Goal: Use online tool/utility: Utilize a website feature to perform a specific function

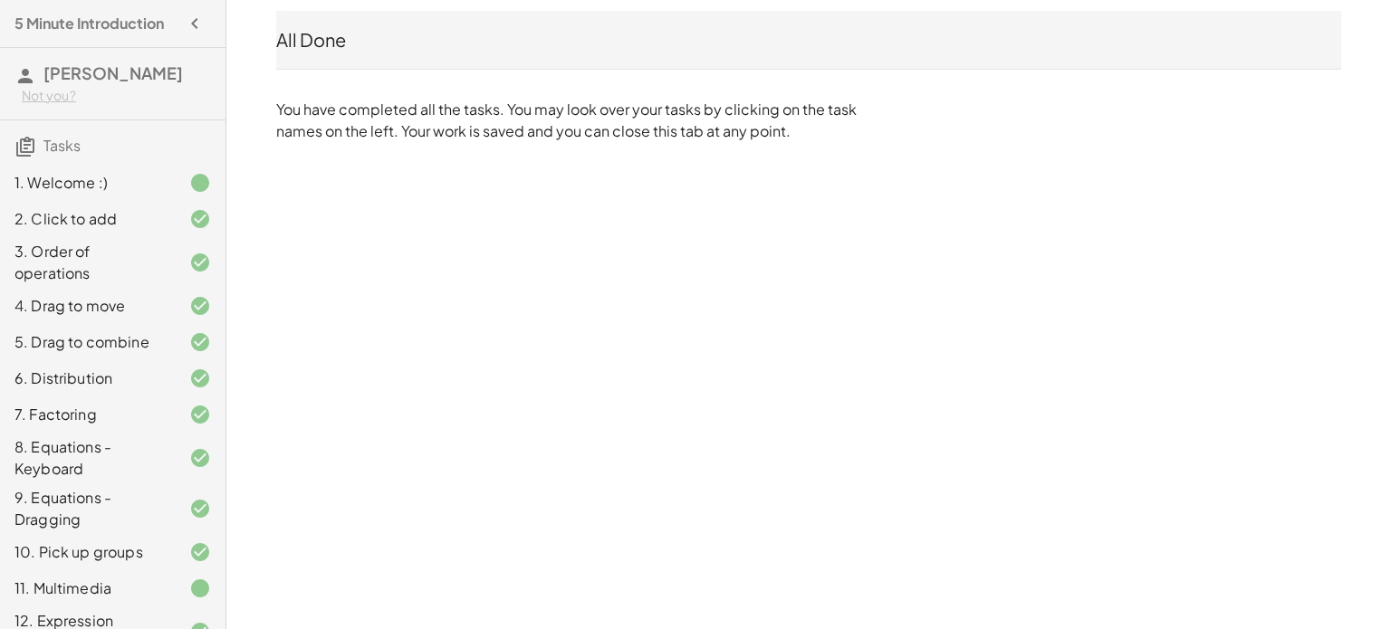
click at [56, 20] on h4 "5 Minute Introduction" at bounding box center [88, 24] width 149 height 22
click at [188, 25] on icon "button" at bounding box center [195, 24] width 22 height 22
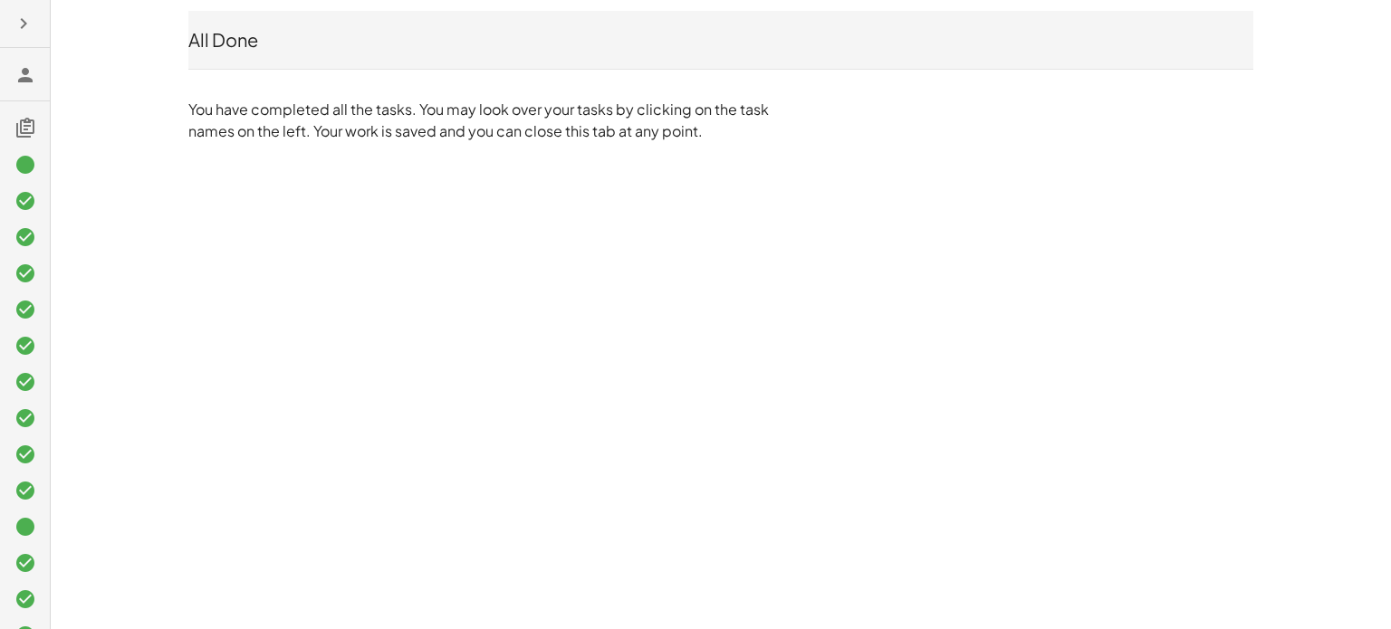
click at [15, 64] on icon at bounding box center [25, 75] width 22 height 22
click at [25, 74] on icon at bounding box center [25, 75] width 22 height 22
click at [15, 67] on icon at bounding box center [25, 75] width 22 height 22
click at [24, 136] on icon at bounding box center [25, 128] width 22 height 22
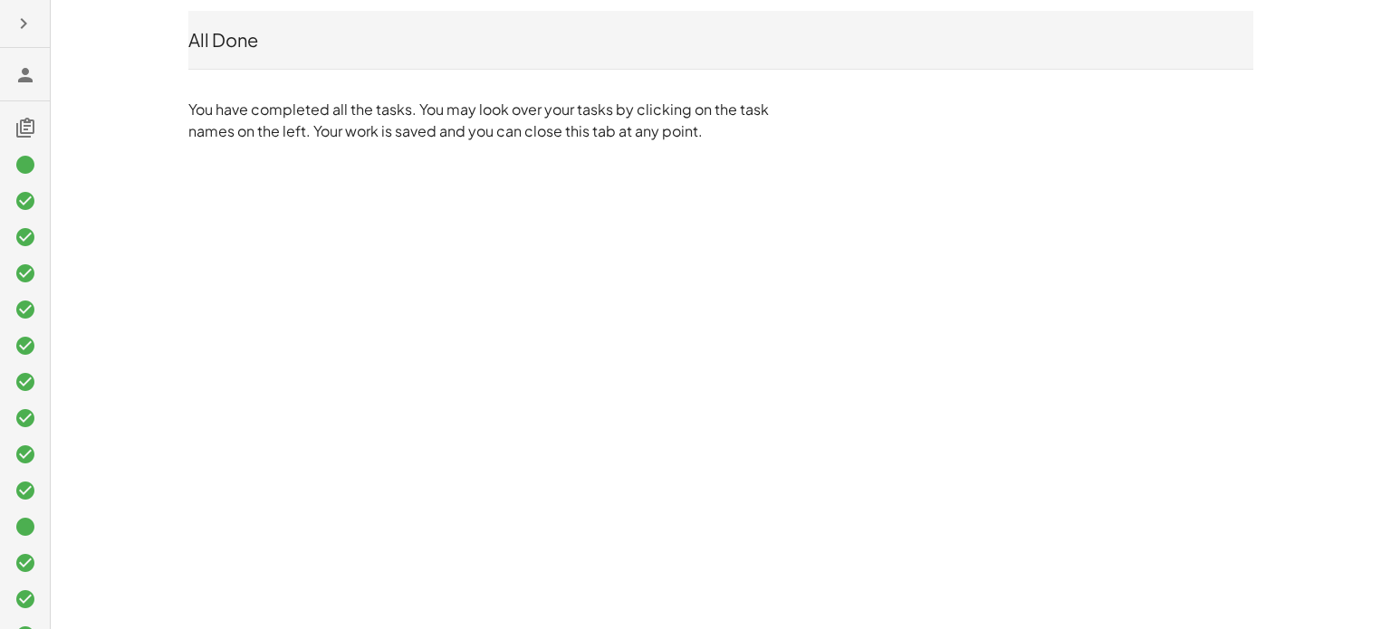
click at [19, 76] on icon at bounding box center [25, 75] width 22 height 22
click at [21, 15] on icon "button" at bounding box center [24, 24] width 22 height 22
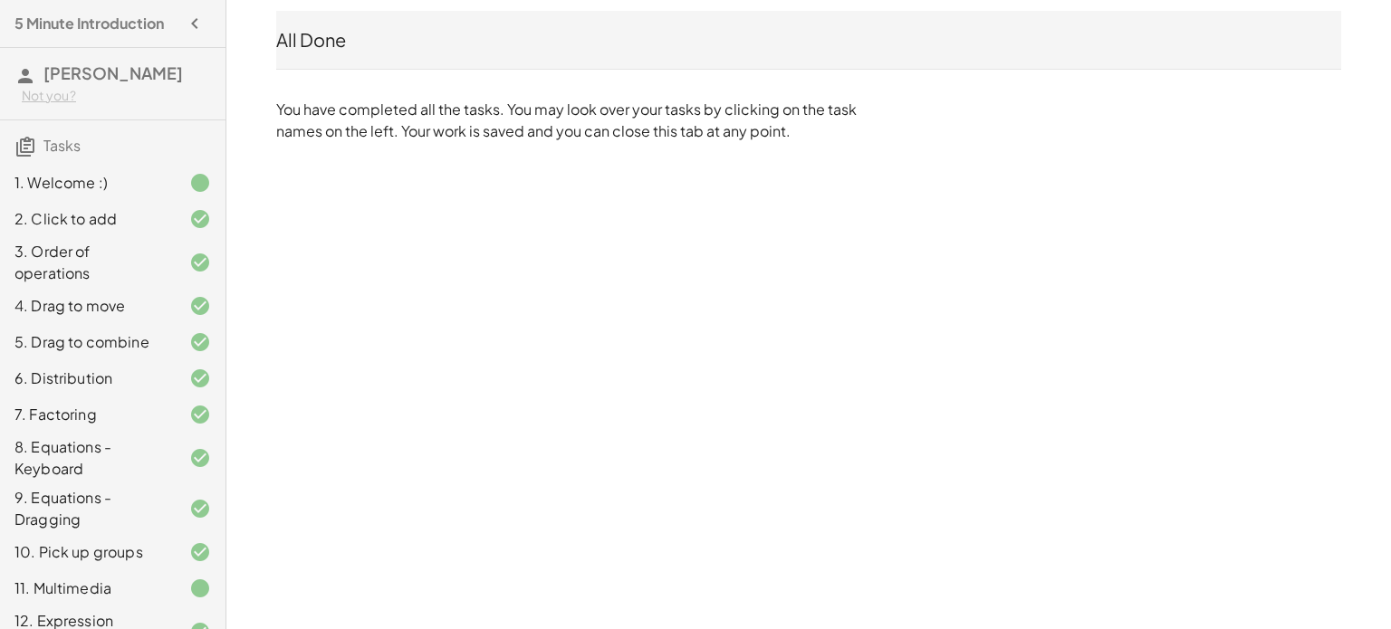
click at [62, 88] on div "Not you?" at bounding box center [116, 96] width 189 height 18
click at [75, 21] on h4 "5 Minute Introduction" at bounding box center [88, 24] width 149 height 22
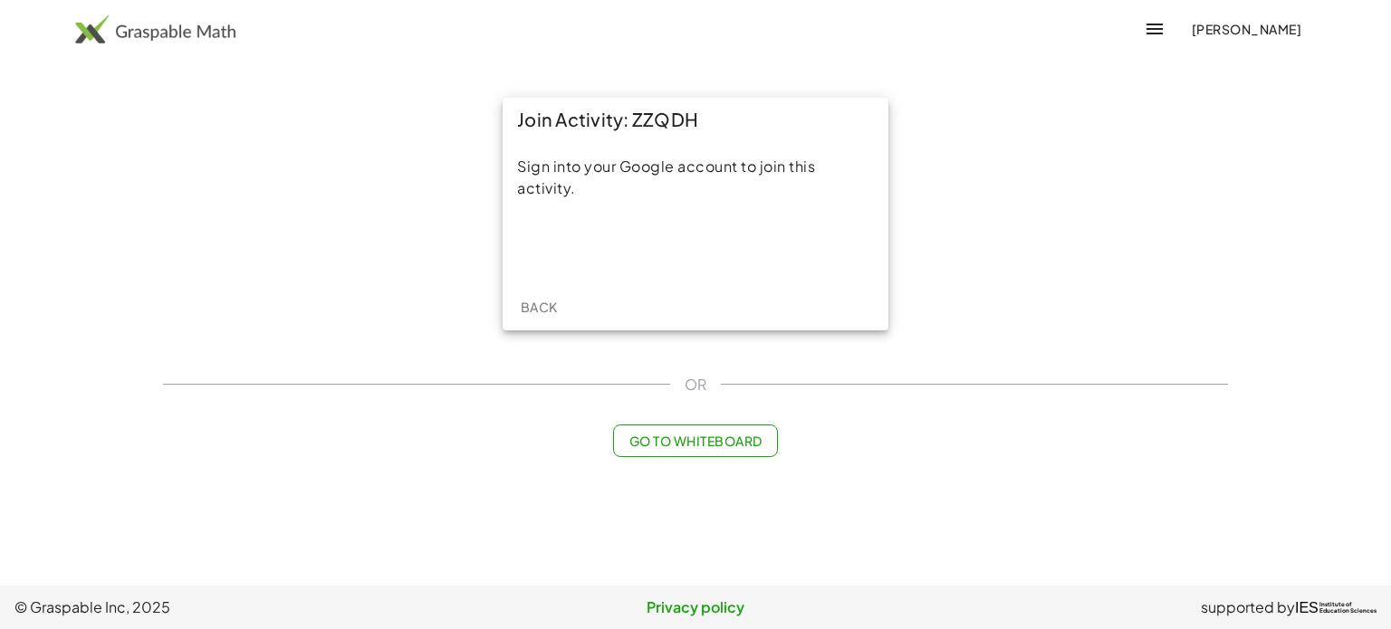
click at [659, 3] on div "[PERSON_NAME]" at bounding box center [695, 29] width 1391 height 58
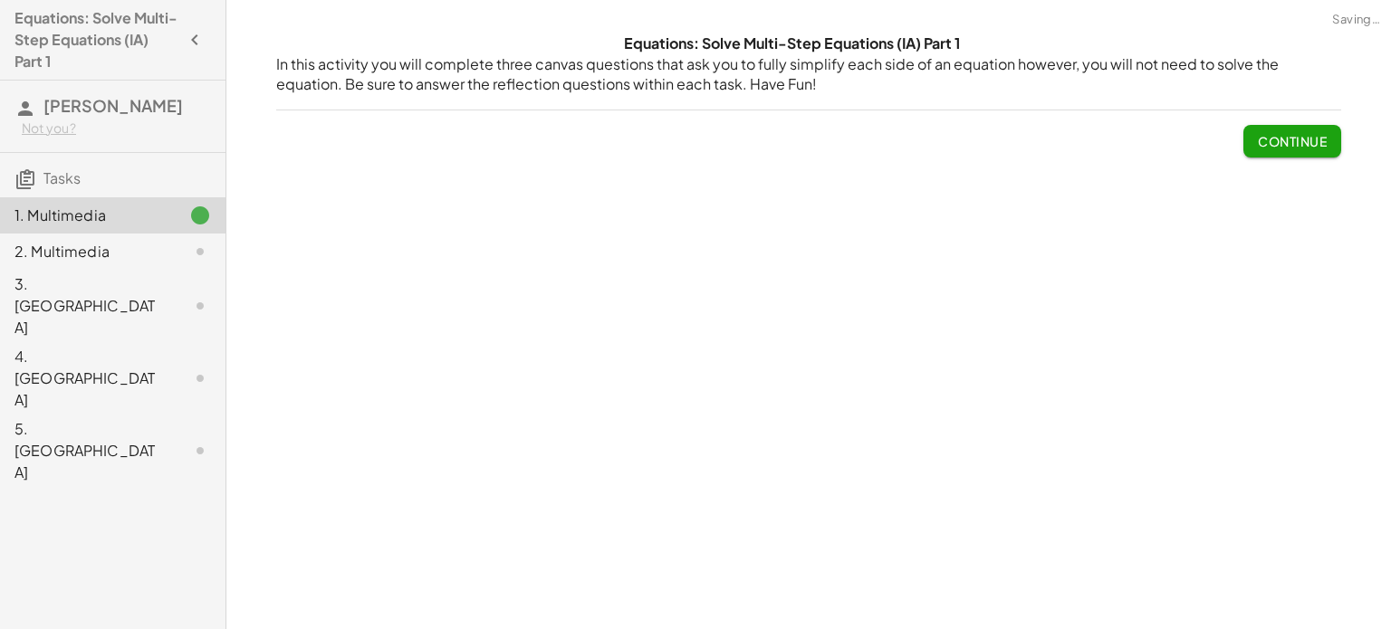
click at [131, 54] on h4 "Equations: Solve Multi-Step Equations (IA) Part 1" at bounding box center [96, 39] width 164 height 65
click at [54, 180] on span "Tasks" at bounding box center [61, 177] width 37 height 19
click at [187, 35] on icon "button" at bounding box center [195, 40] width 22 height 22
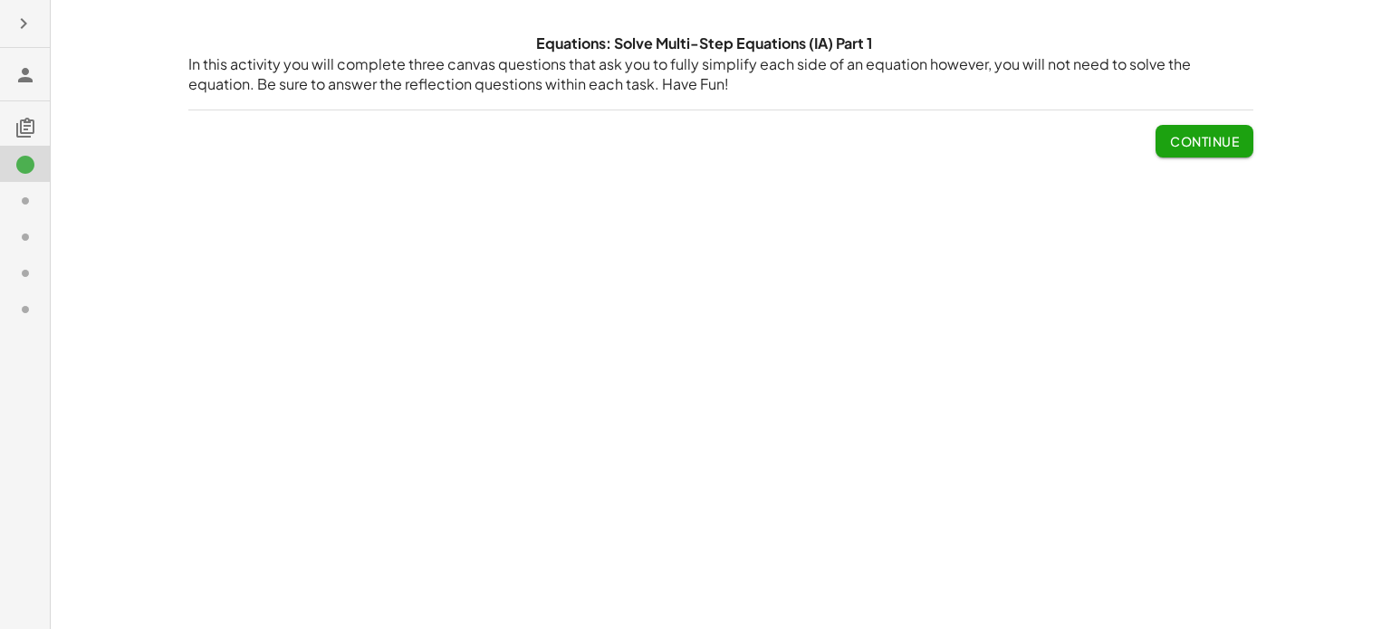
click at [19, 24] on icon "button" at bounding box center [24, 24] width 22 height 22
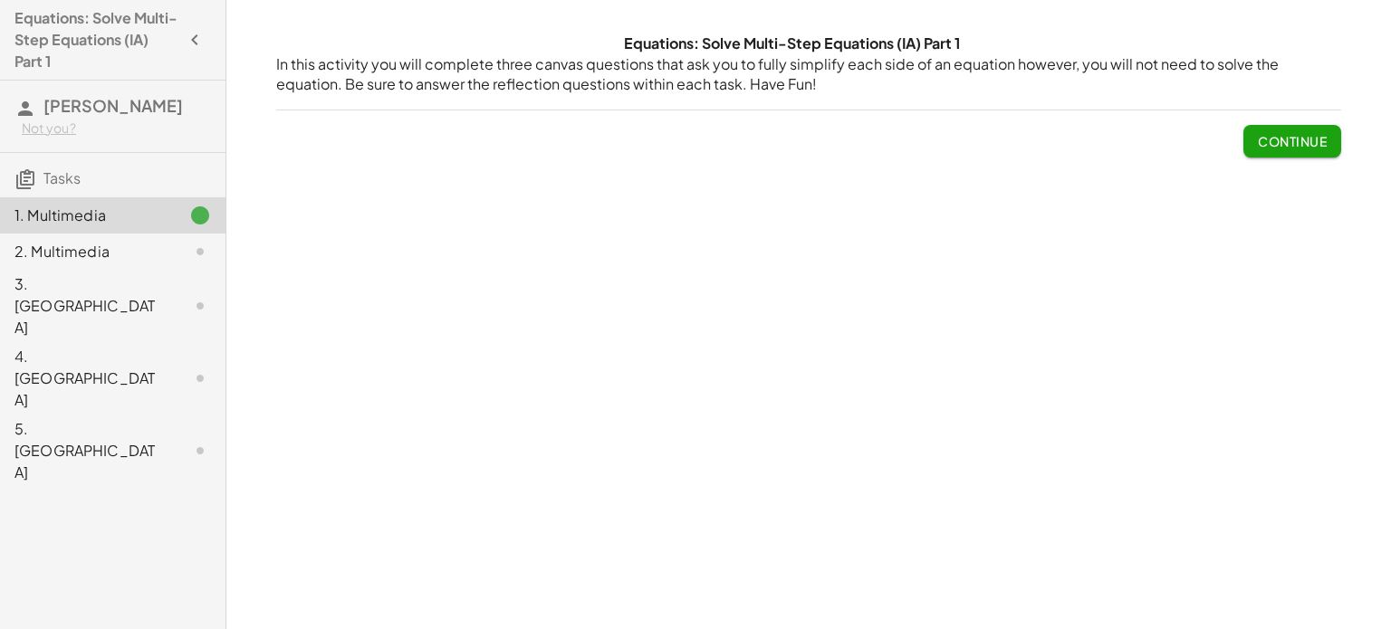
click at [1270, 147] on span "Continue" at bounding box center [1292, 141] width 69 height 16
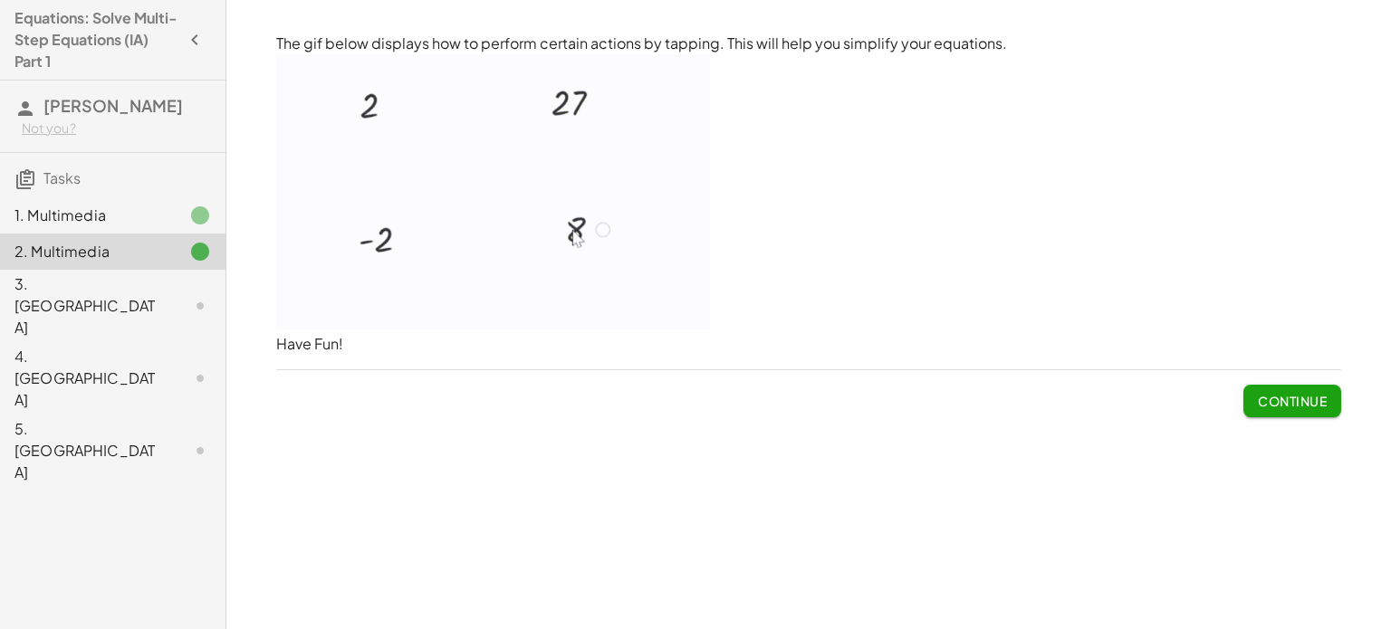
click at [1306, 402] on span "Continue" at bounding box center [1292, 401] width 69 height 16
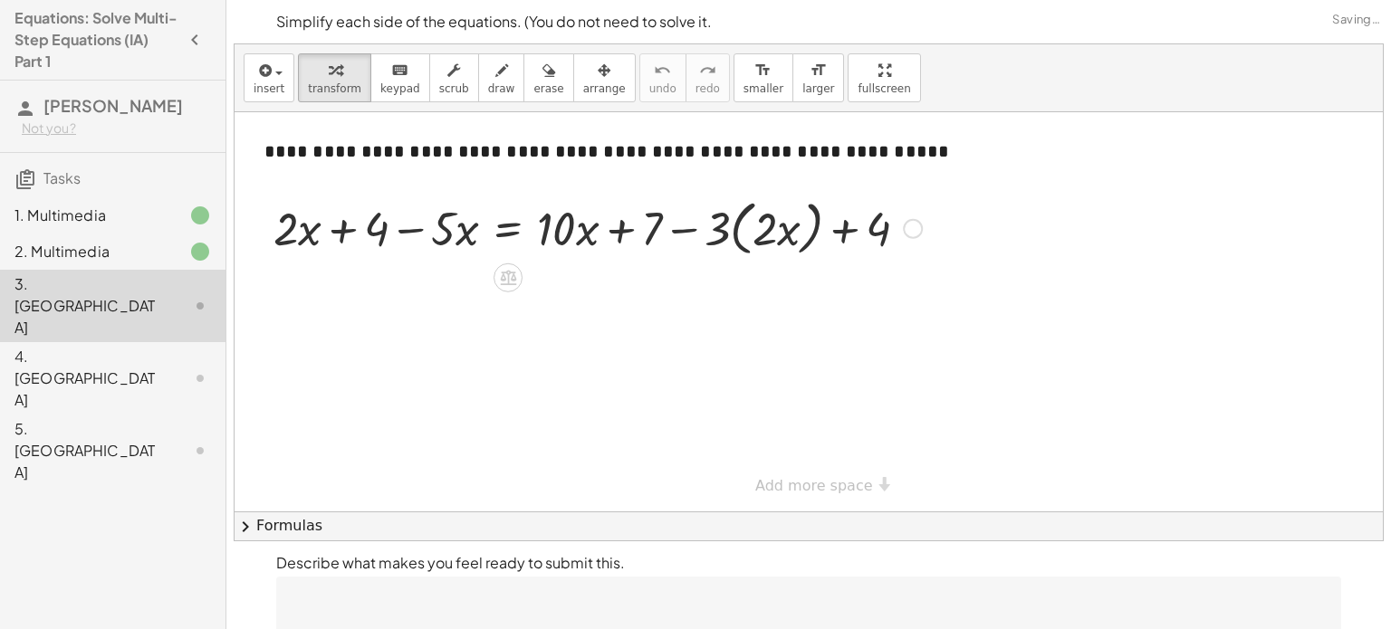
click at [339, 231] on div at bounding box center [597, 227] width 666 height 69
drag, startPoint x: 307, startPoint y: 232, endPoint x: 581, endPoint y: 229, distance: 274.4
click at [581, 229] on div at bounding box center [597, 227] width 666 height 69
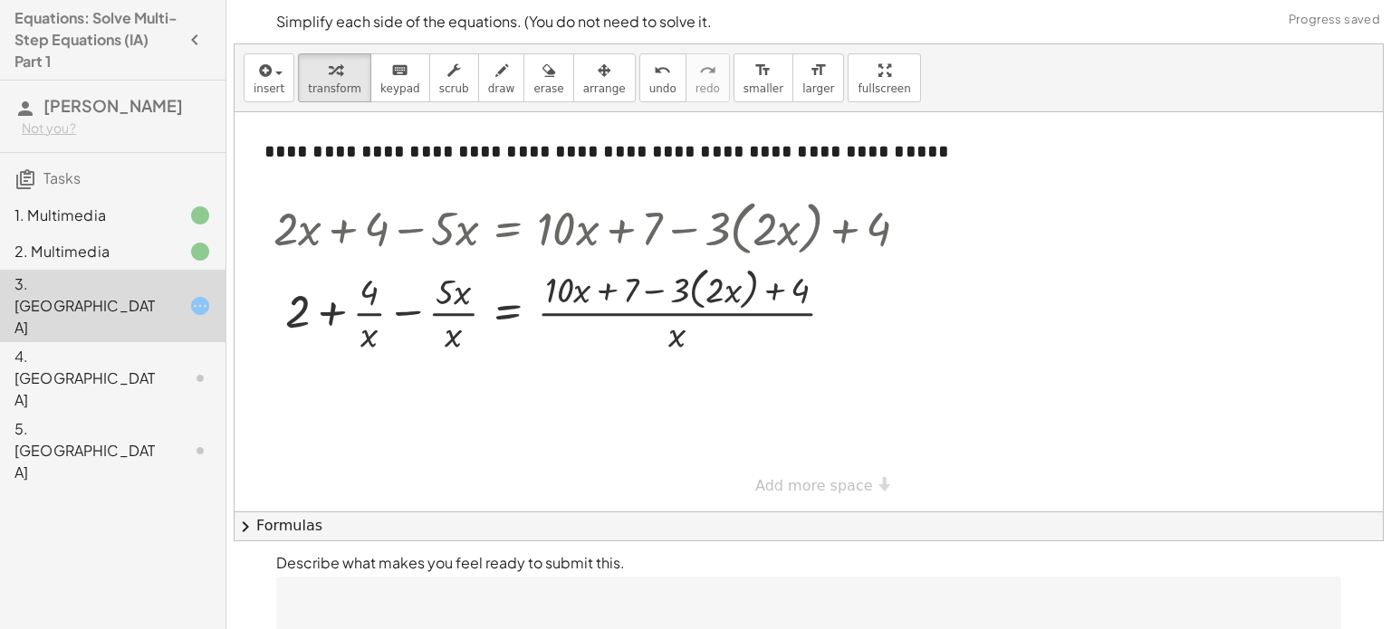
scroll to position [81, 0]
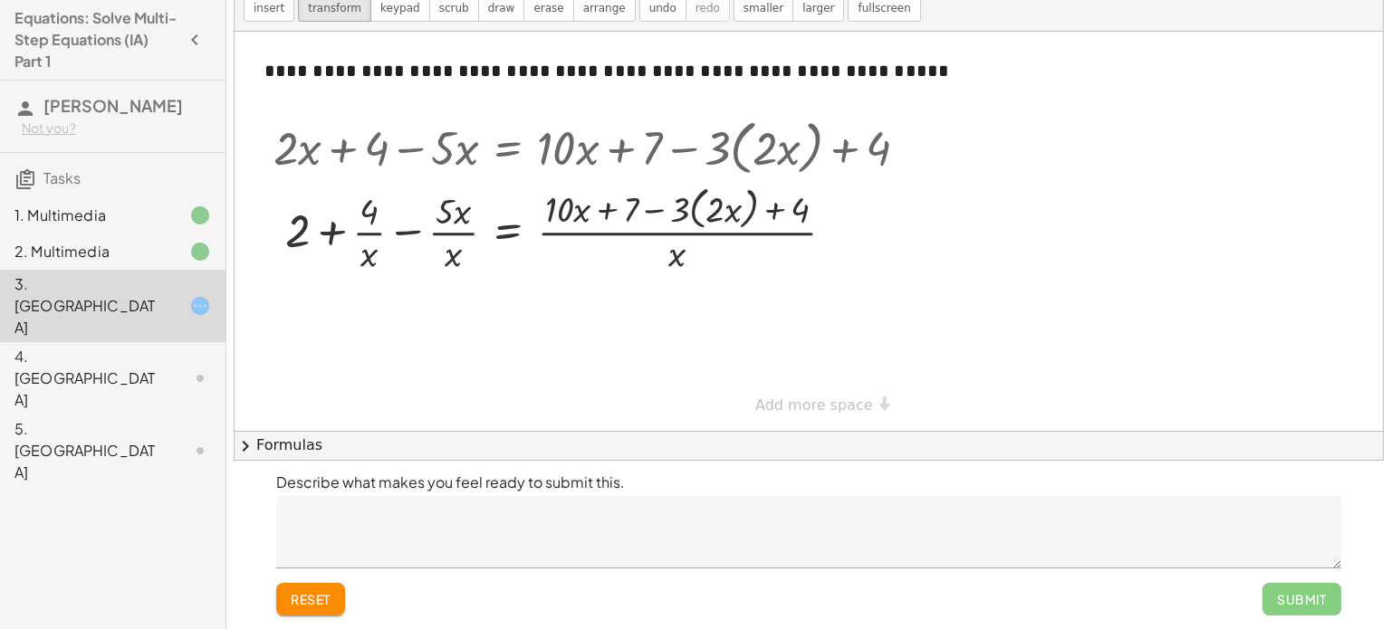
click at [316, 599] on span "reset" at bounding box center [311, 599] width 40 height 16
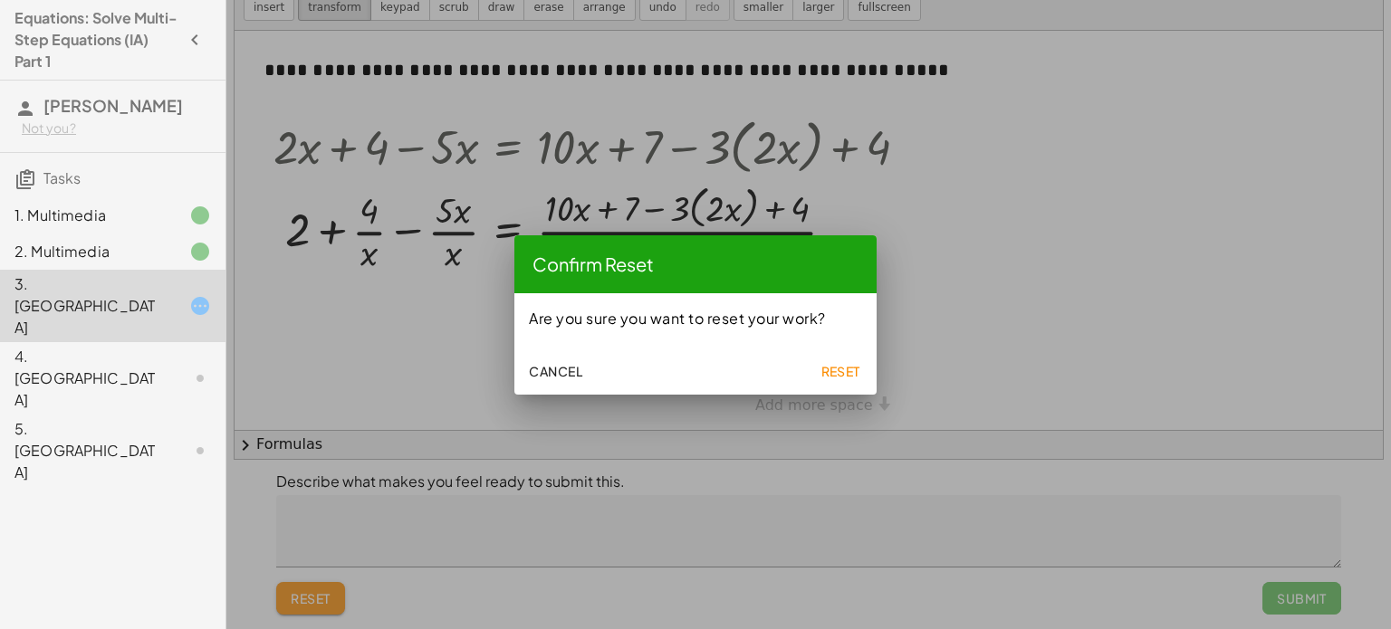
scroll to position [0, 0]
click at [834, 364] on span "Reset" at bounding box center [840, 371] width 40 height 16
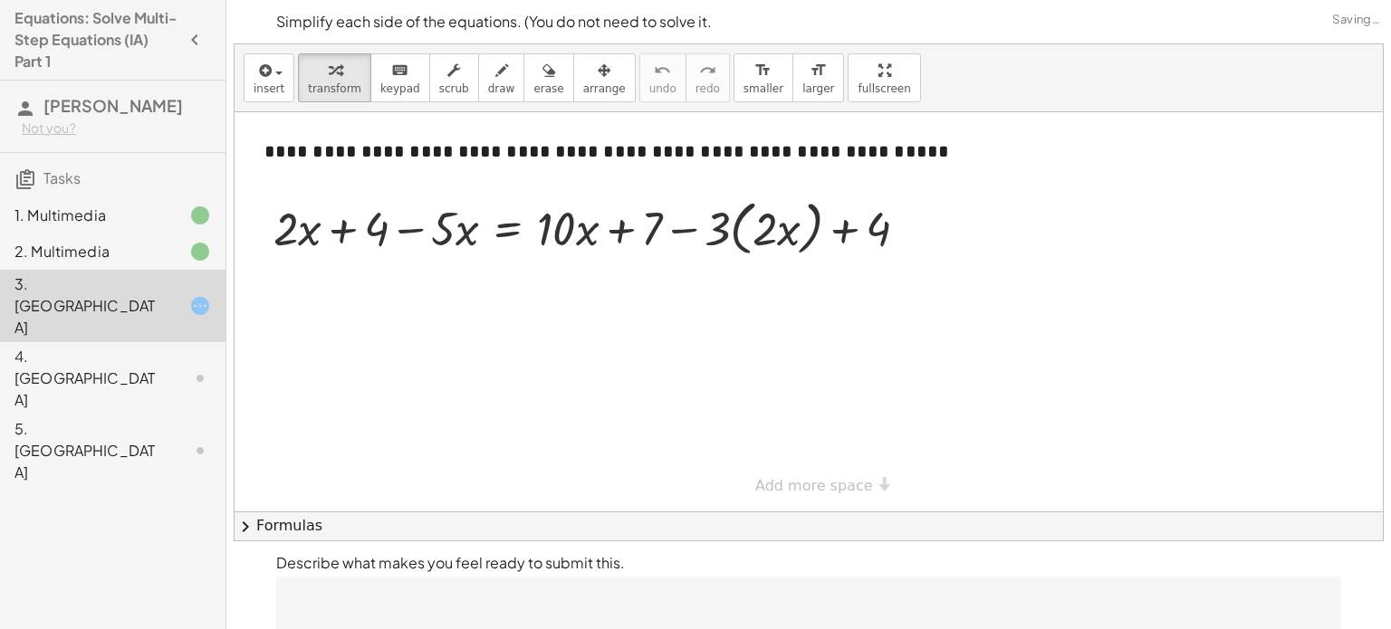
scroll to position [81, 0]
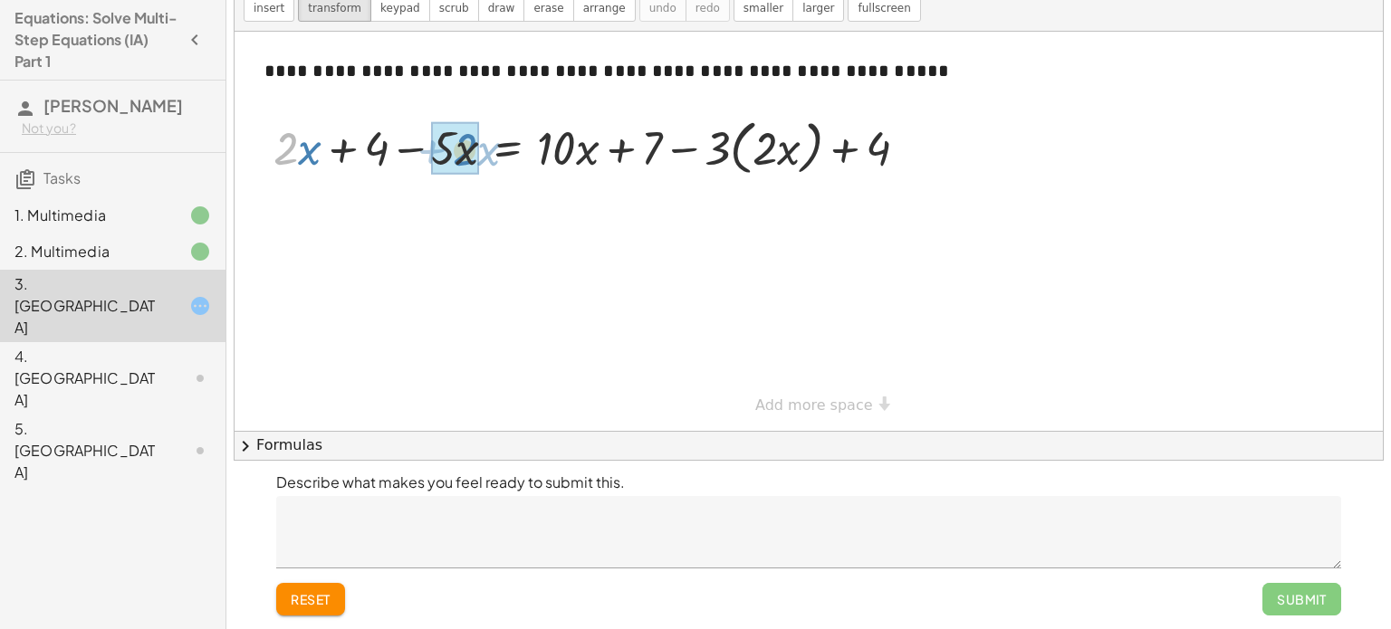
drag, startPoint x: 288, startPoint y: 159, endPoint x: 465, endPoint y: 160, distance: 177.5
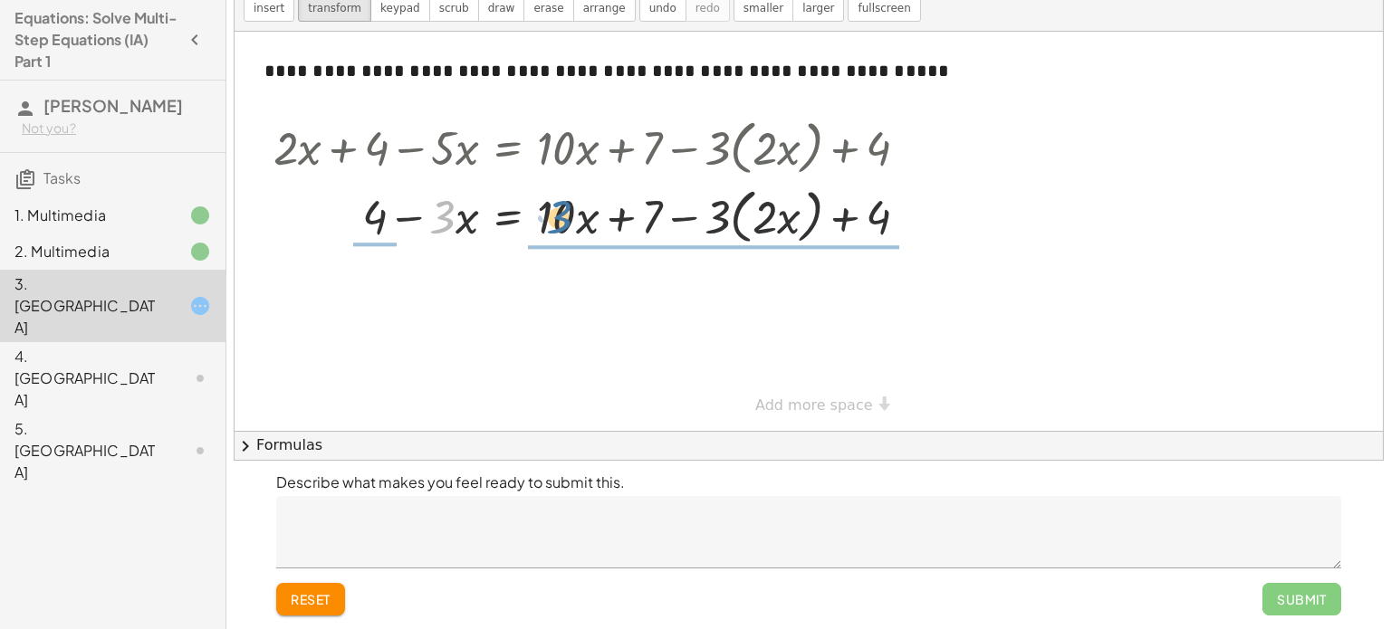
drag, startPoint x: 452, startPoint y: 215, endPoint x: 580, endPoint y: 216, distance: 127.7
click at [580, 216] on div at bounding box center [597, 215] width 666 height 69
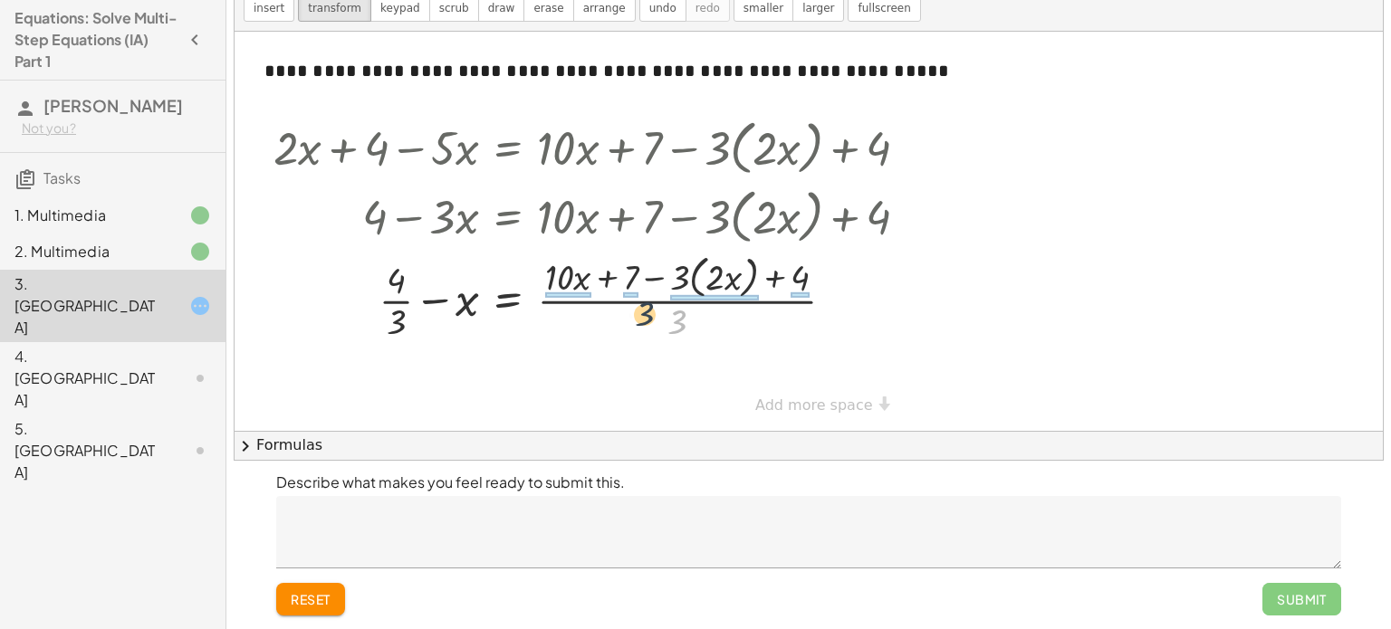
drag, startPoint x: 680, startPoint y: 324, endPoint x: 604, endPoint y: 301, distance: 79.6
click at [604, 301] on div at bounding box center [597, 297] width 666 height 96
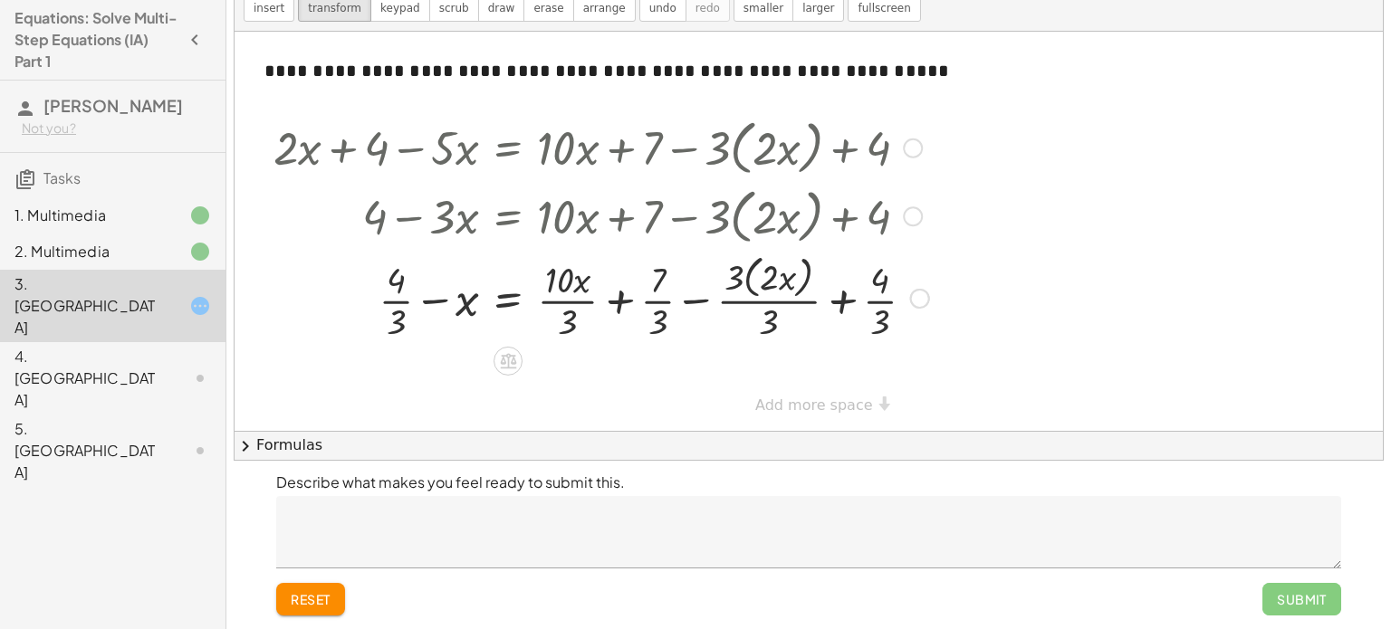
scroll to position [0, 0]
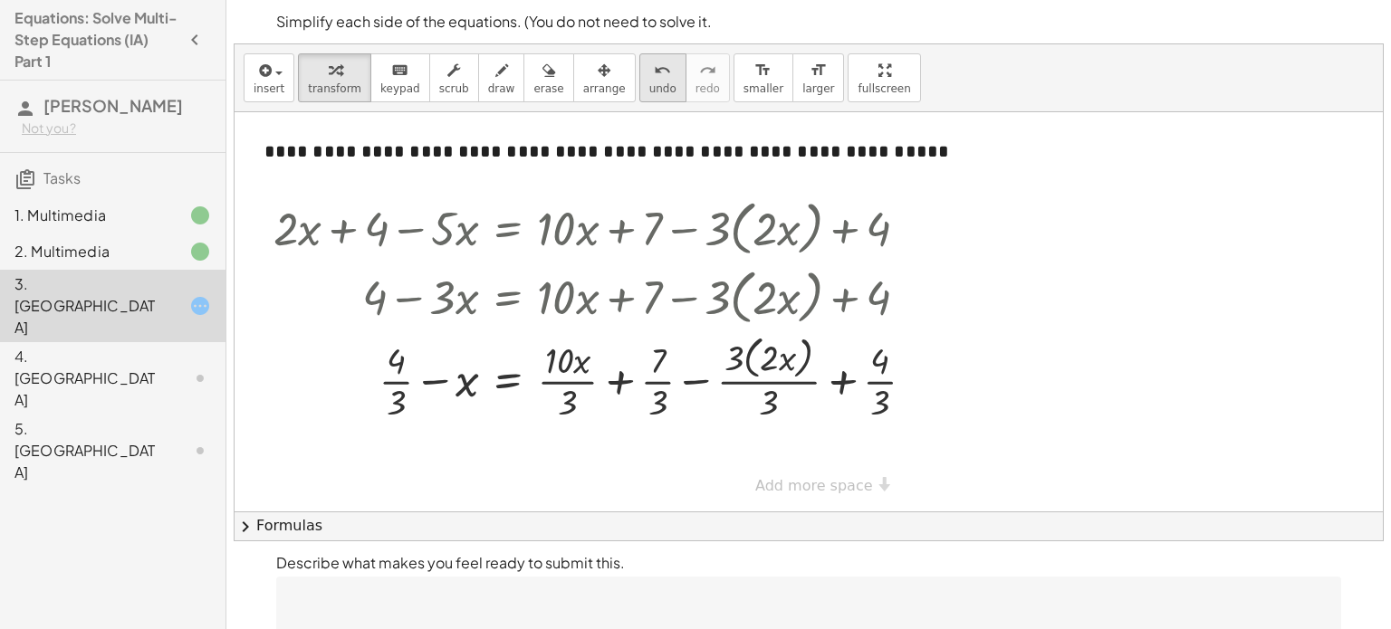
click at [639, 75] on button "undo undo" at bounding box center [662, 77] width 47 height 49
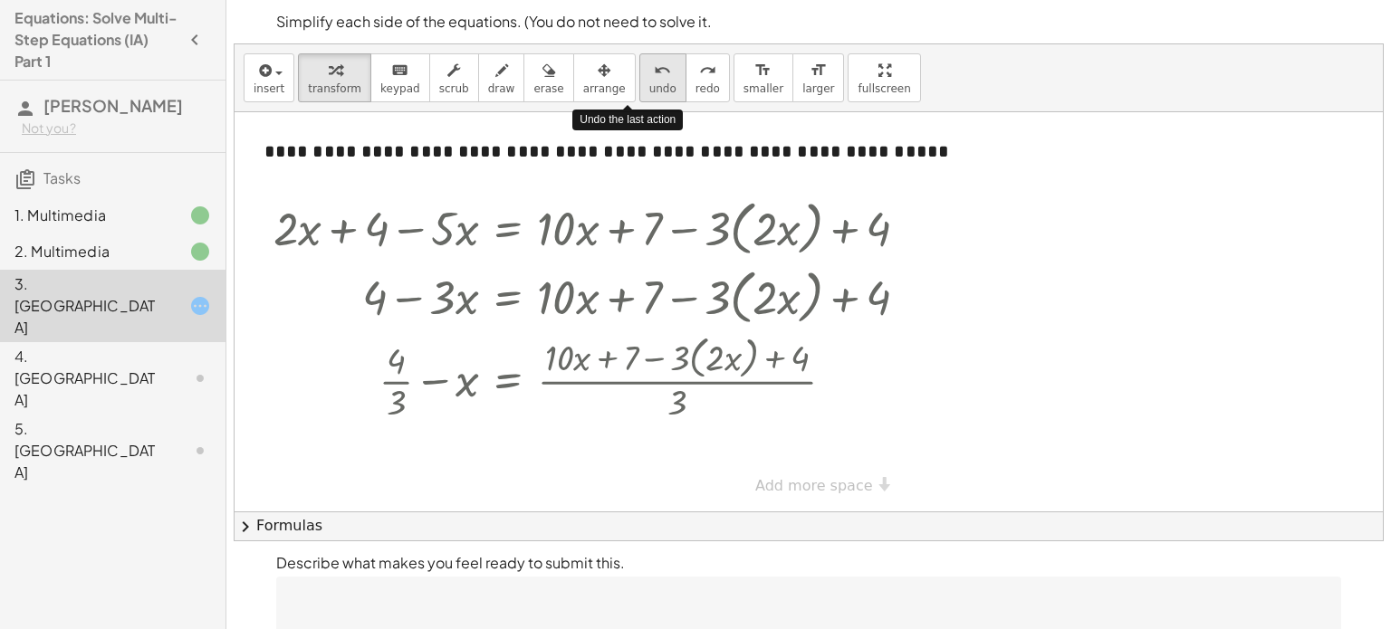
click at [639, 75] on button "undo undo" at bounding box center [662, 77] width 47 height 49
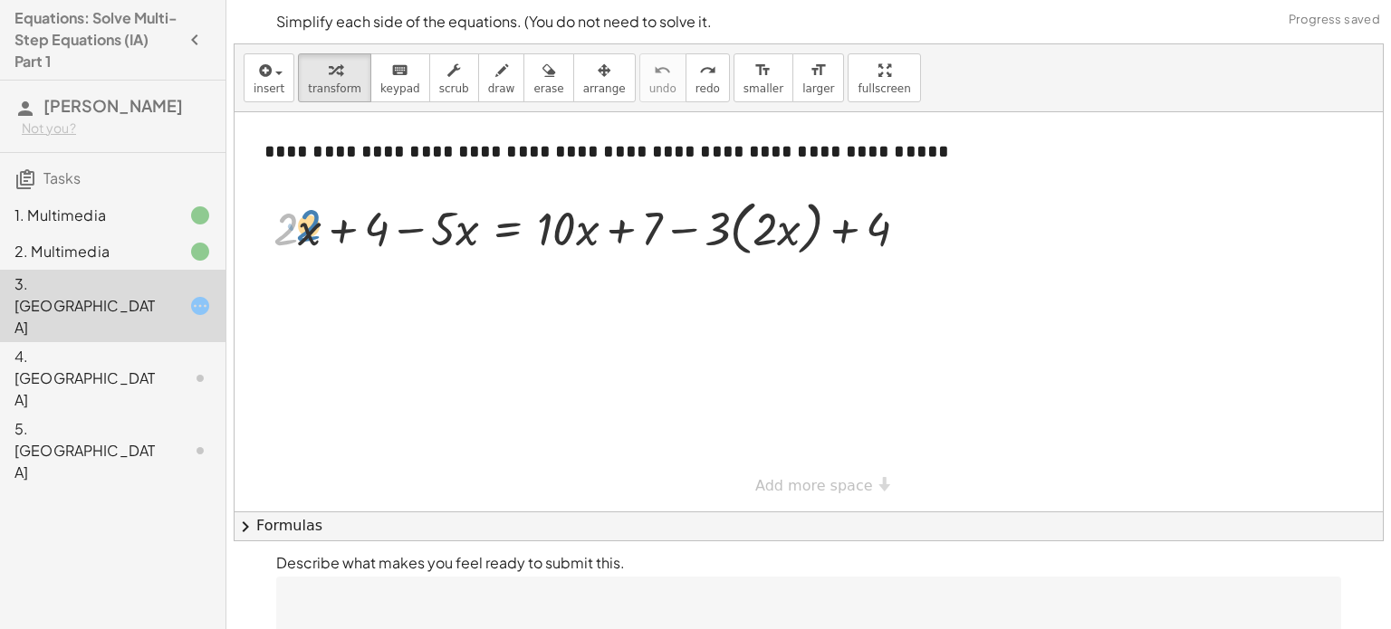
drag, startPoint x: 292, startPoint y: 230, endPoint x: 295, endPoint y: 220, distance: 10.6
click at [295, 220] on div at bounding box center [597, 227] width 666 height 69
drag, startPoint x: 305, startPoint y: 227, endPoint x: 296, endPoint y: 226, distance: 9.1
click at [296, 226] on div at bounding box center [597, 227] width 666 height 69
drag, startPoint x: 296, startPoint y: 224, endPoint x: 566, endPoint y: 220, distance: 269.9
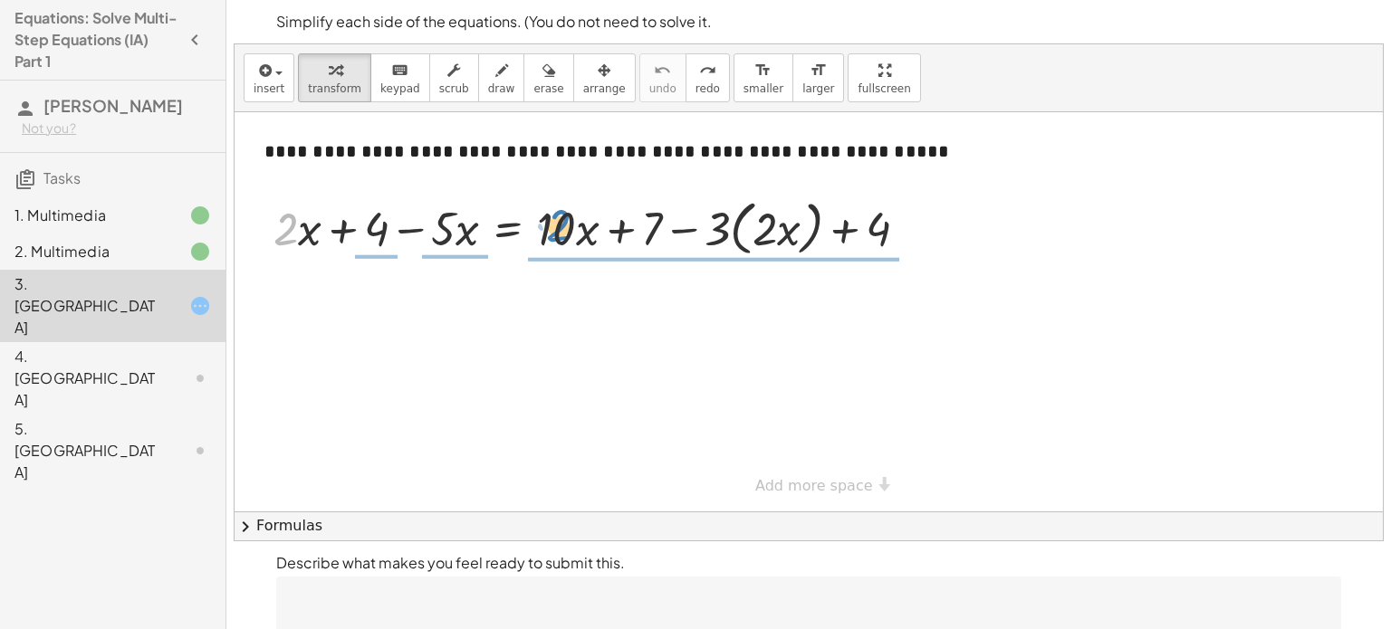
click at [566, 220] on div at bounding box center [597, 227] width 666 height 69
click at [129, 24] on h4 "Equations: Solve Multi-Step Equations (IA) Part 1" at bounding box center [96, 39] width 164 height 65
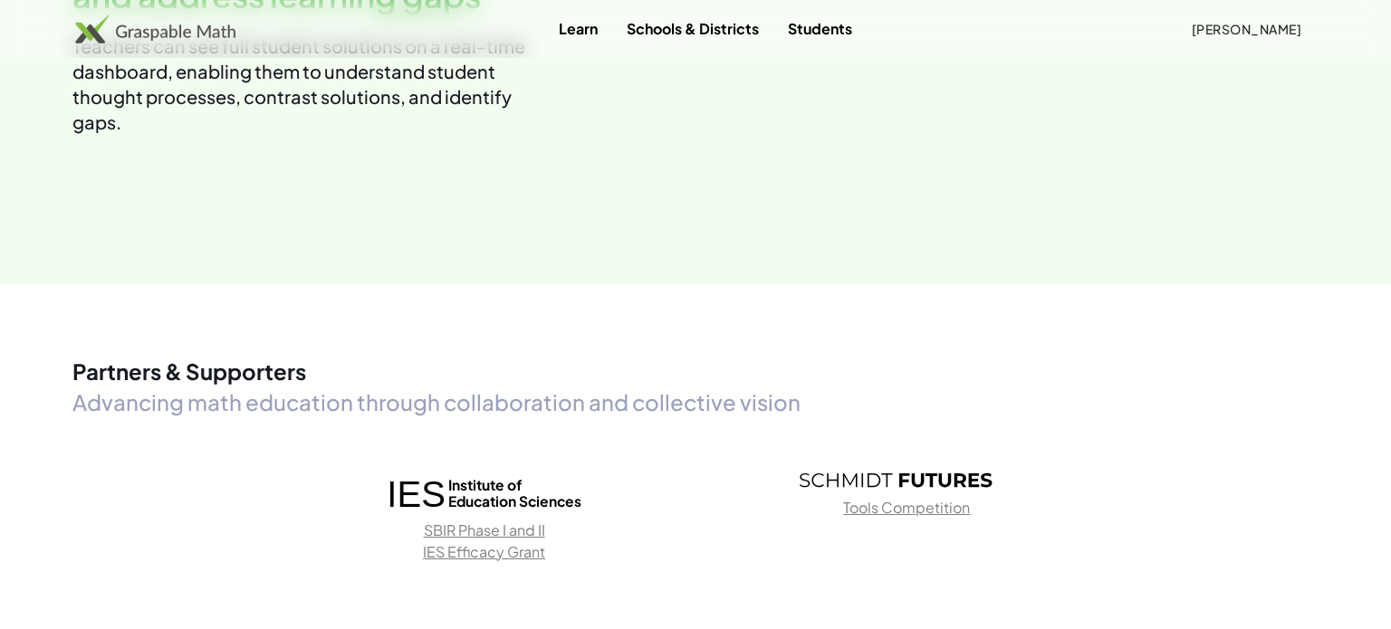
scroll to position [2753, 0]
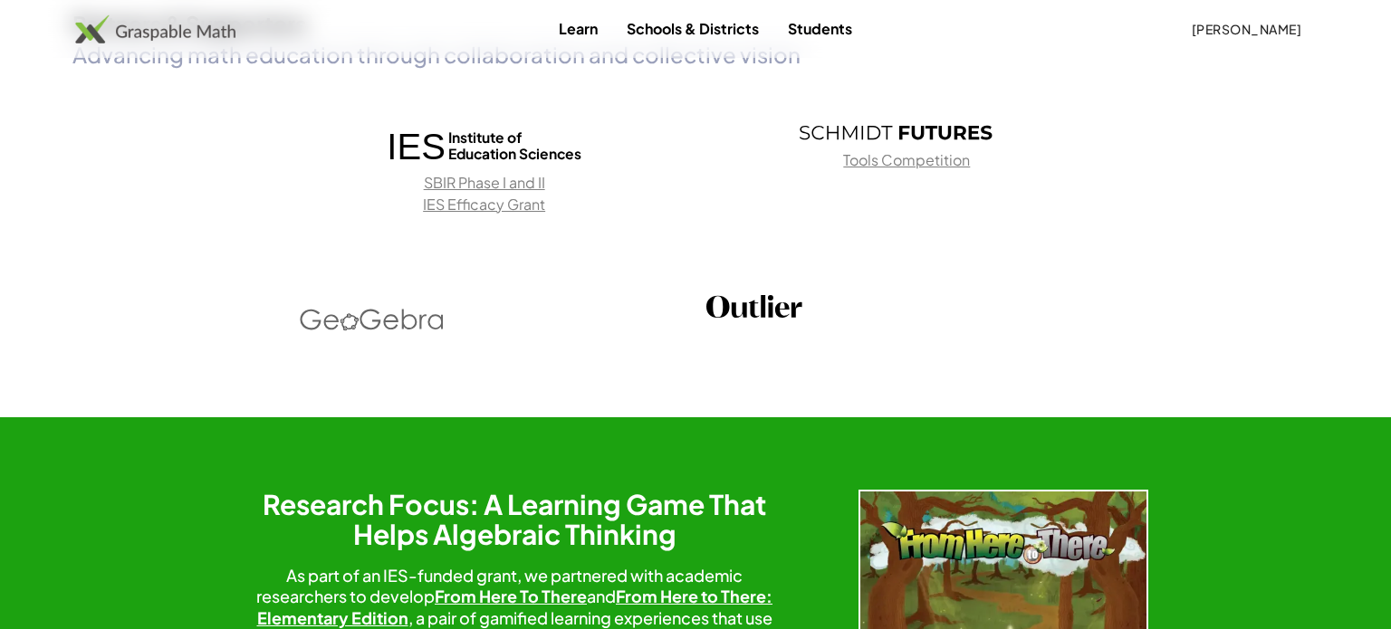
click at [1271, 23] on span "[PERSON_NAME]" at bounding box center [1246, 29] width 110 height 16
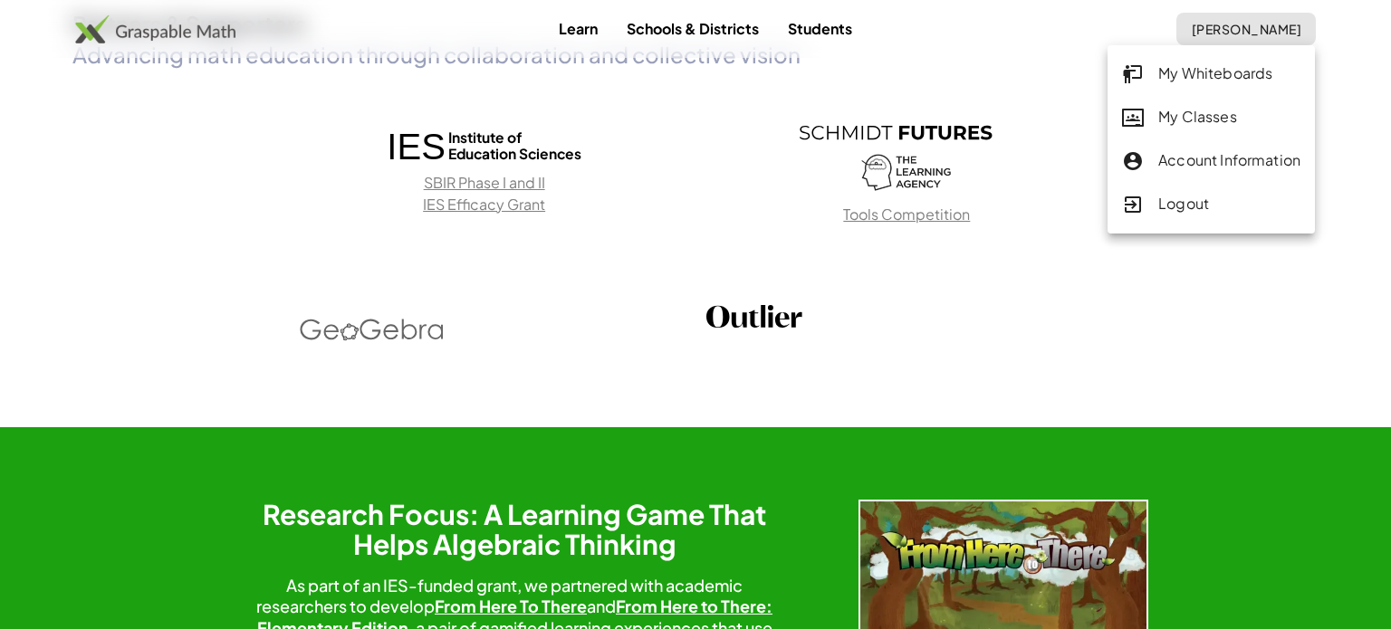
scroll to position [0, 0]
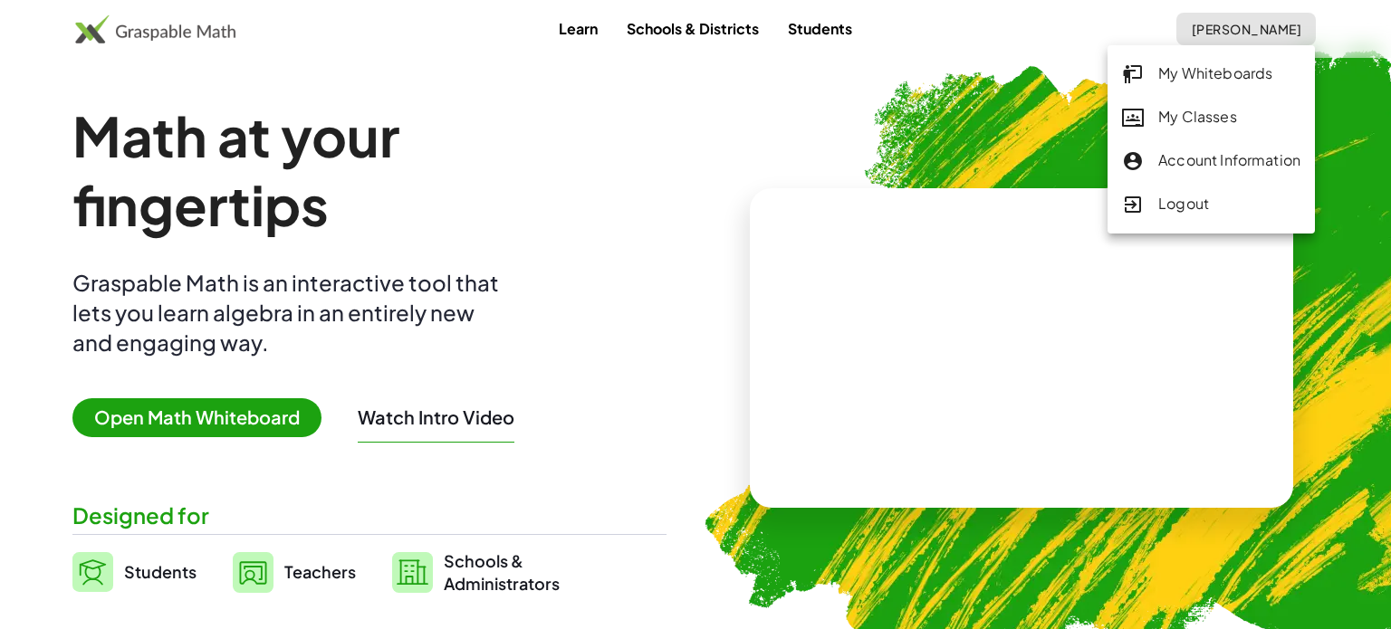
click at [1221, 111] on div "My Classes" at bounding box center [1211, 118] width 178 height 24
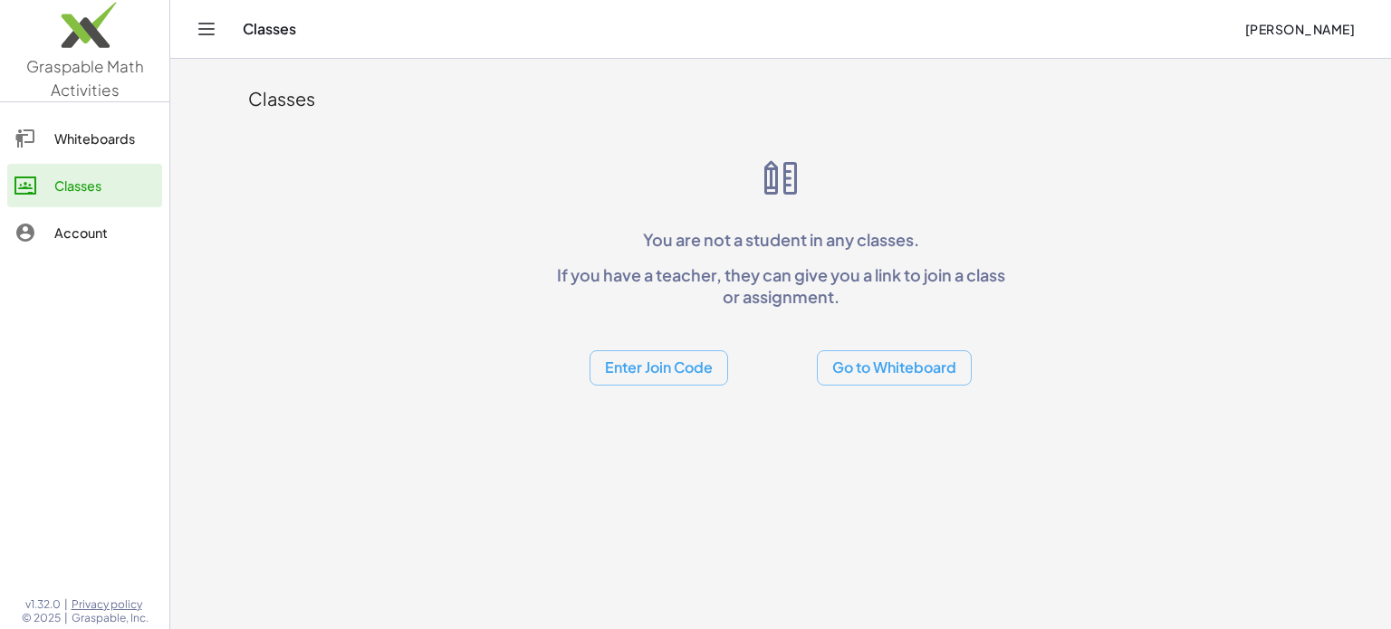
click at [83, 158] on link "Whiteboards" at bounding box center [84, 138] width 155 height 43
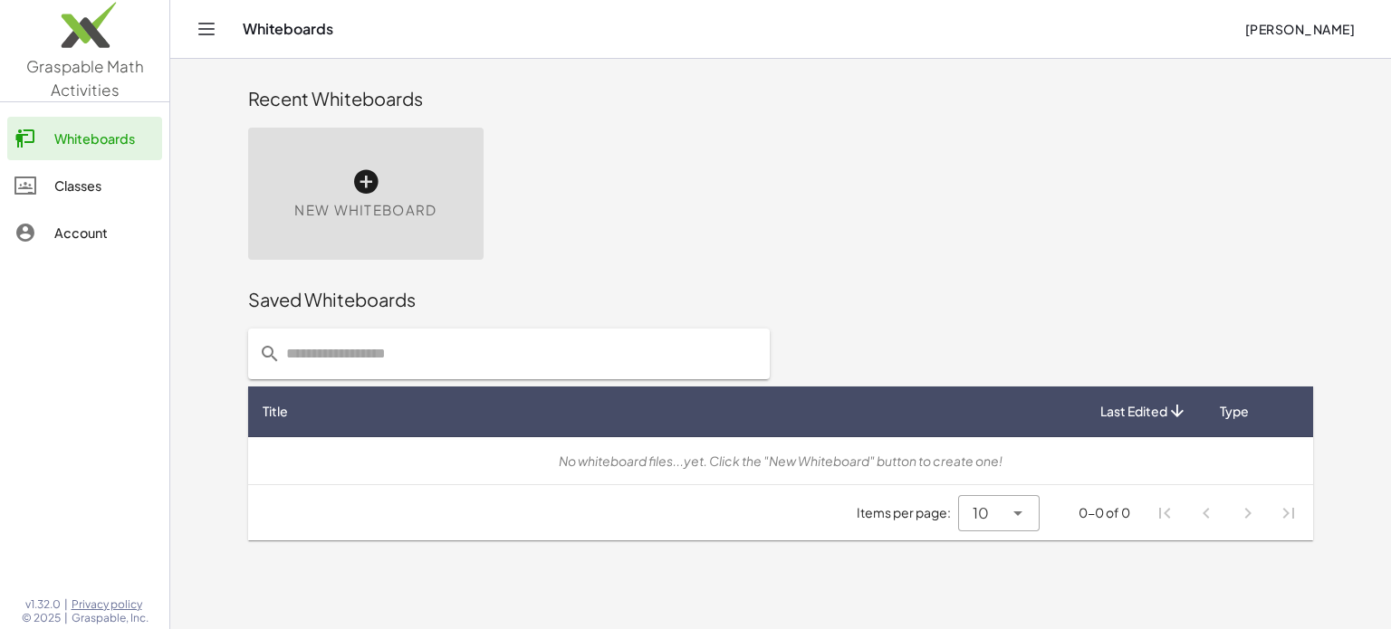
click at [395, 188] on div "New Whiteboard" at bounding box center [365, 194] width 235 height 132
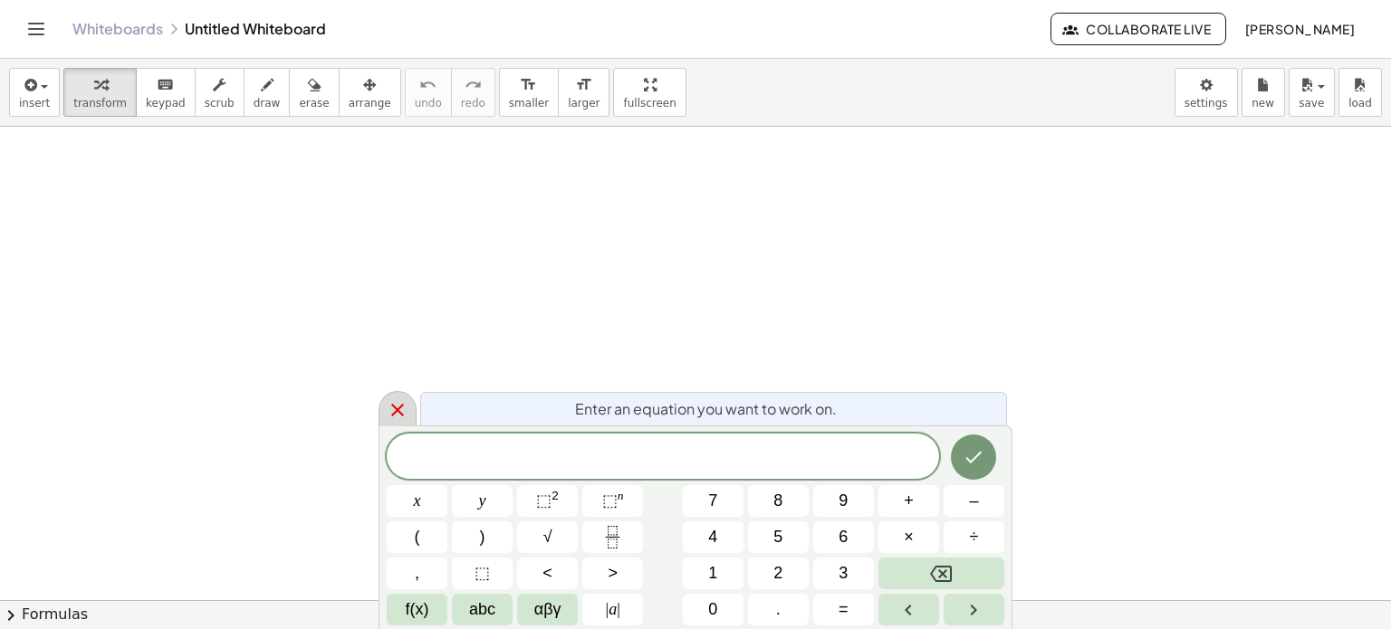
click at [388, 399] on icon at bounding box center [398, 410] width 22 height 22
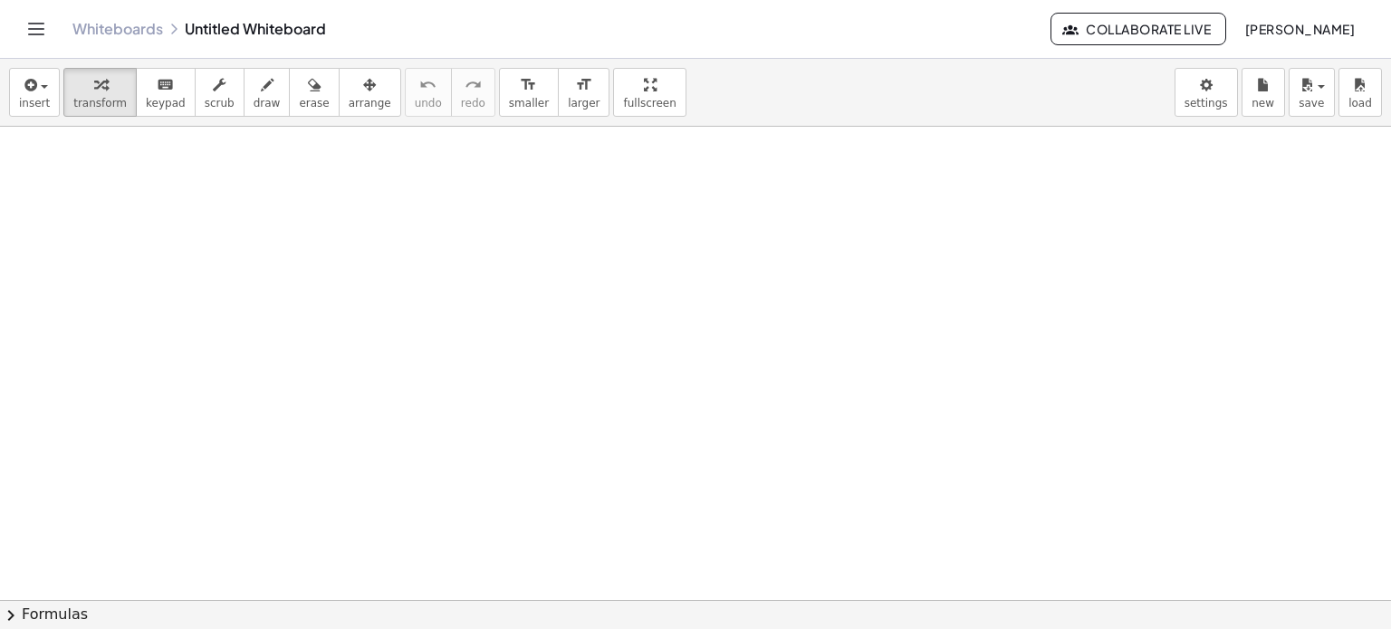
click at [34, 36] on icon "Toggle navigation" at bounding box center [36, 29] width 22 height 22
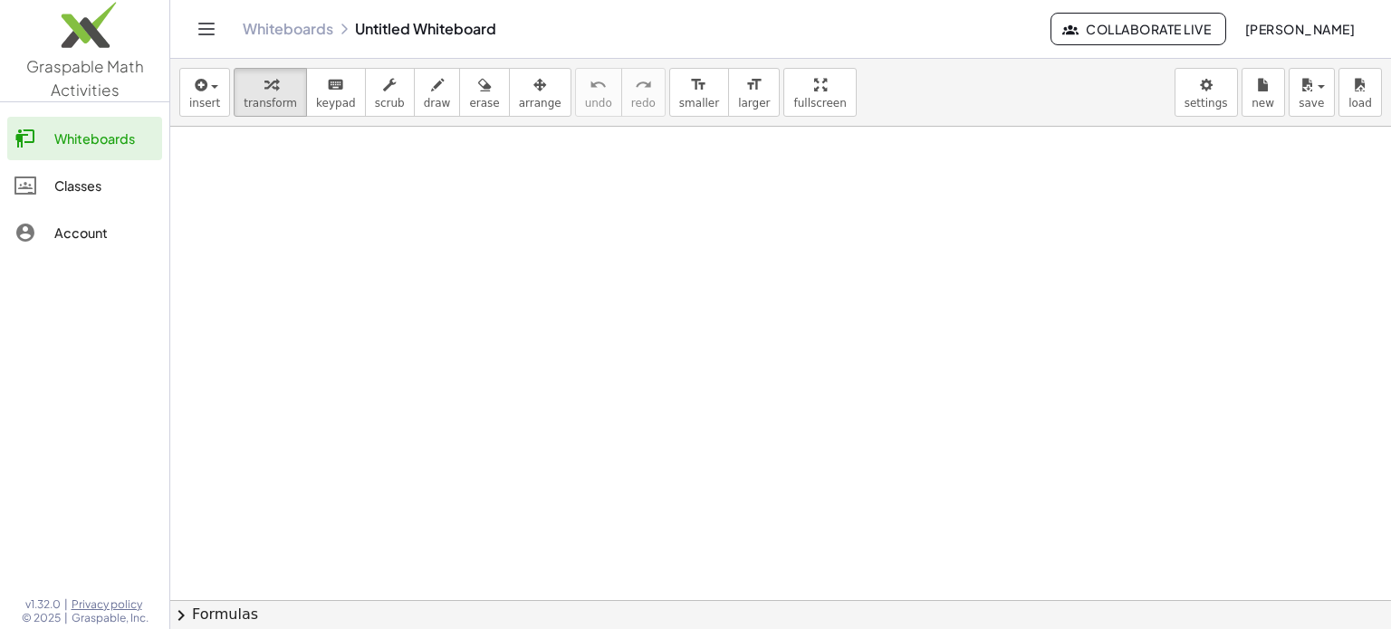
click at [33, 148] on icon at bounding box center [25, 139] width 22 height 22
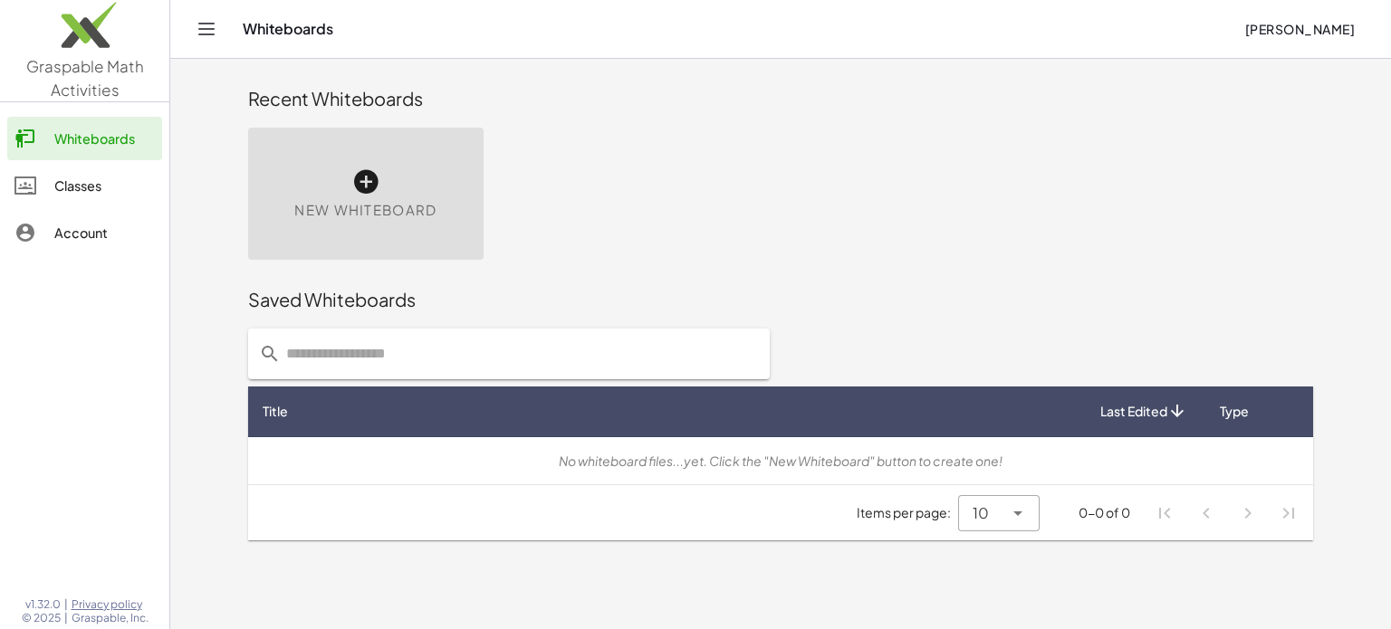
click at [57, 187] on div "Classes" at bounding box center [104, 186] width 101 height 22
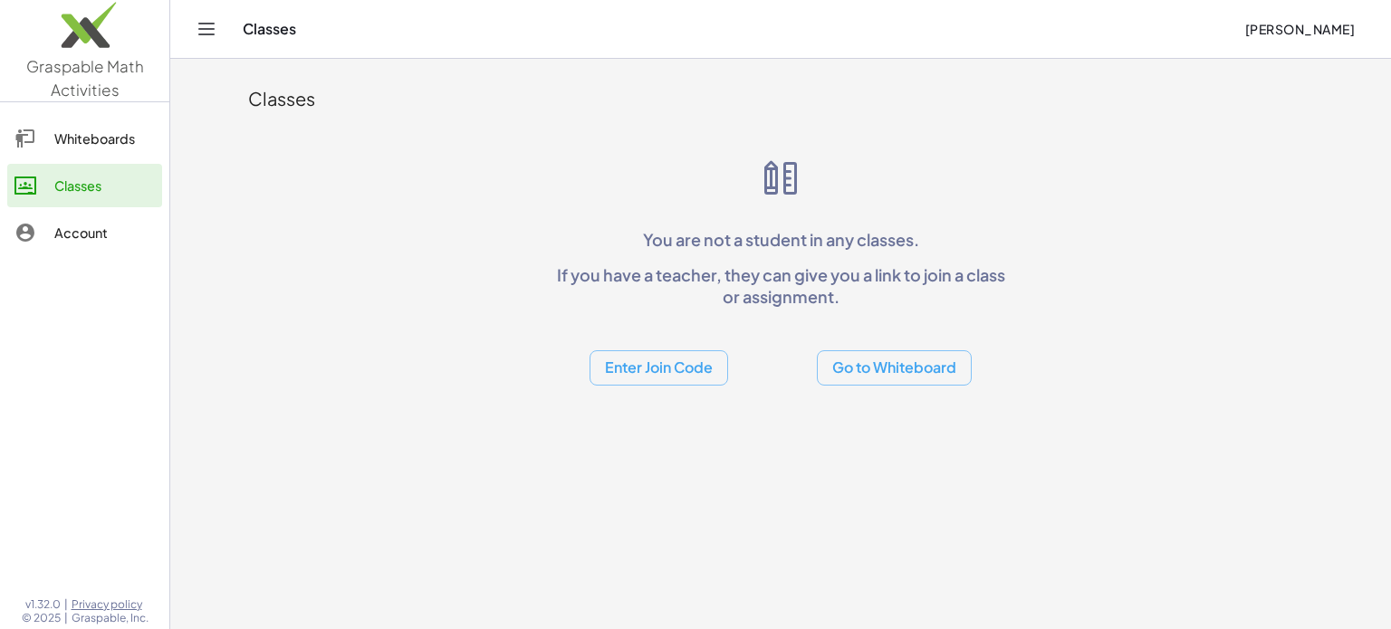
click at [69, 188] on div "Classes" at bounding box center [104, 186] width 101 height 22
click at [97, 225] on div "Account" at bounding box center [104, 233] width 101 height 22
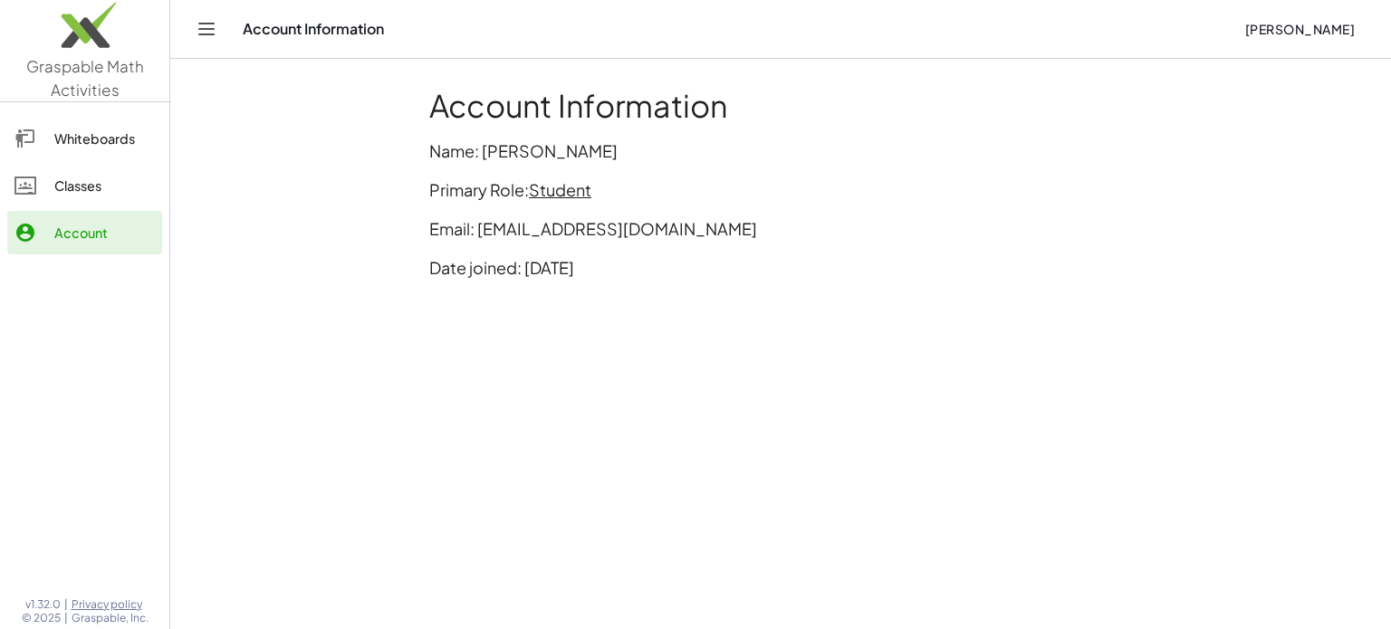
click at [113, 129] on div "Whiteboards" at bounding box center [104, 139] width 101 height 22
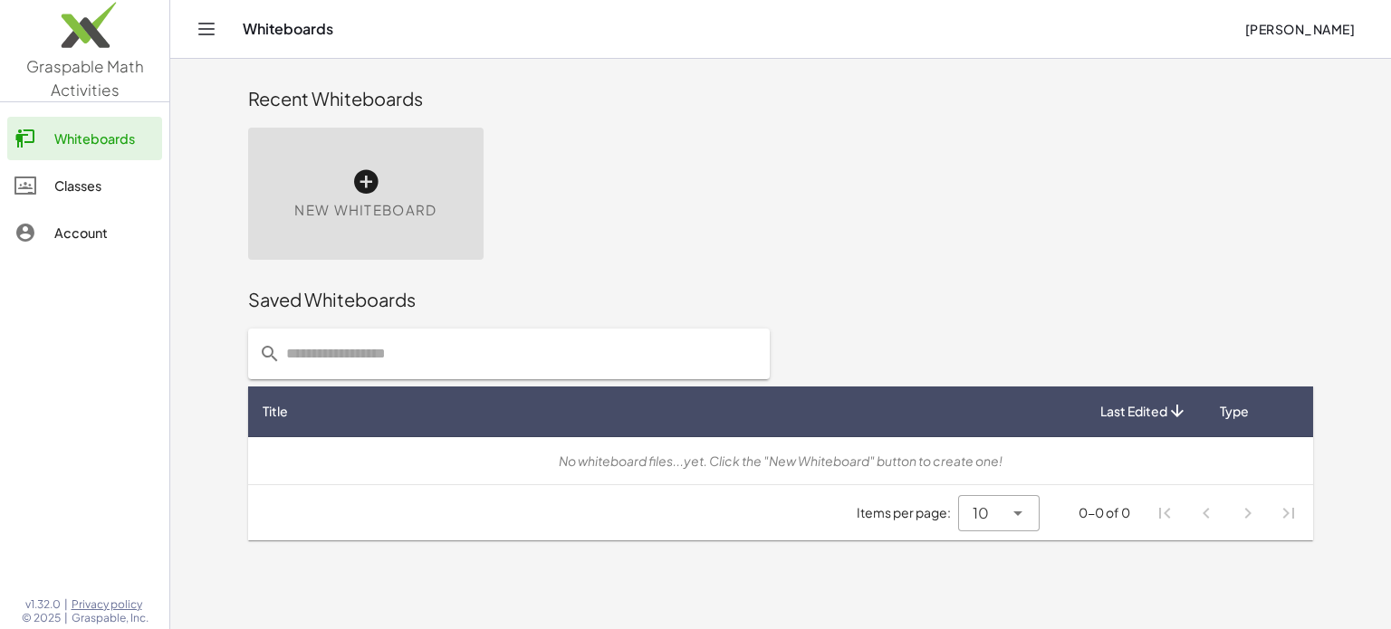
click at [387, 129] on div "New Whiteboard" at bounding box center [365, 194] width 235 height 132
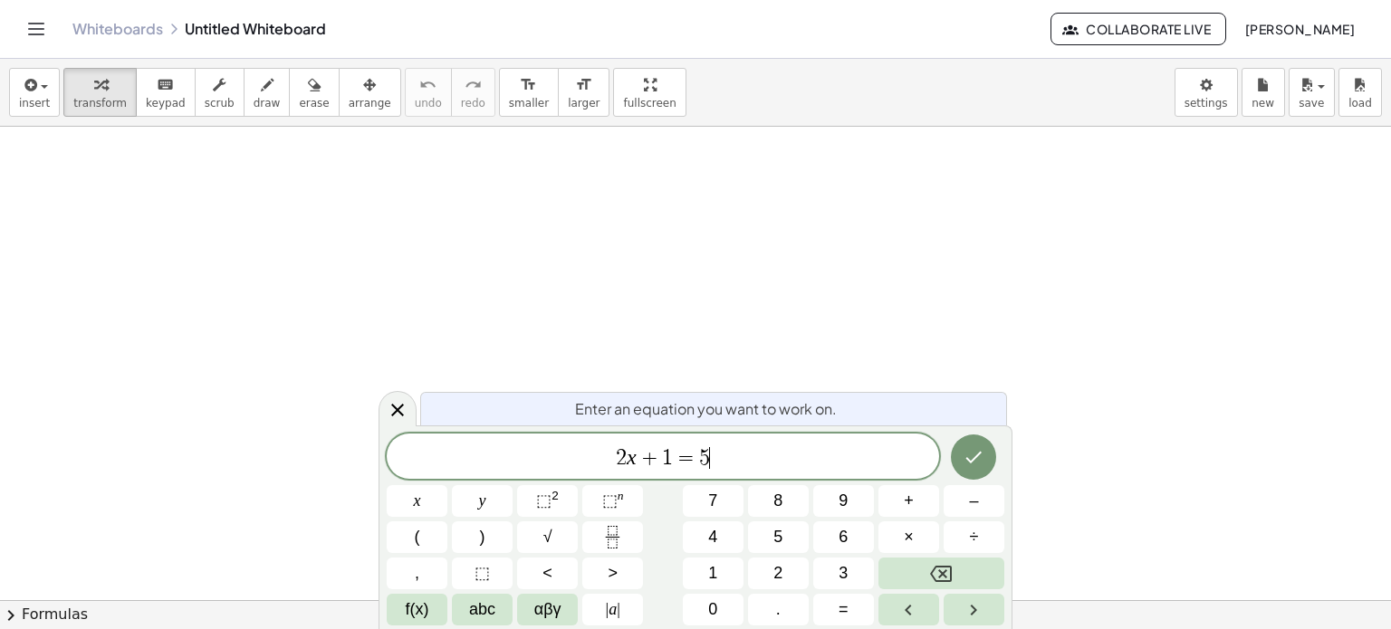
click at [819, 441] on div "2 x + 1 = 5 ​" at bounding box center [663, 456] width 552 height 45
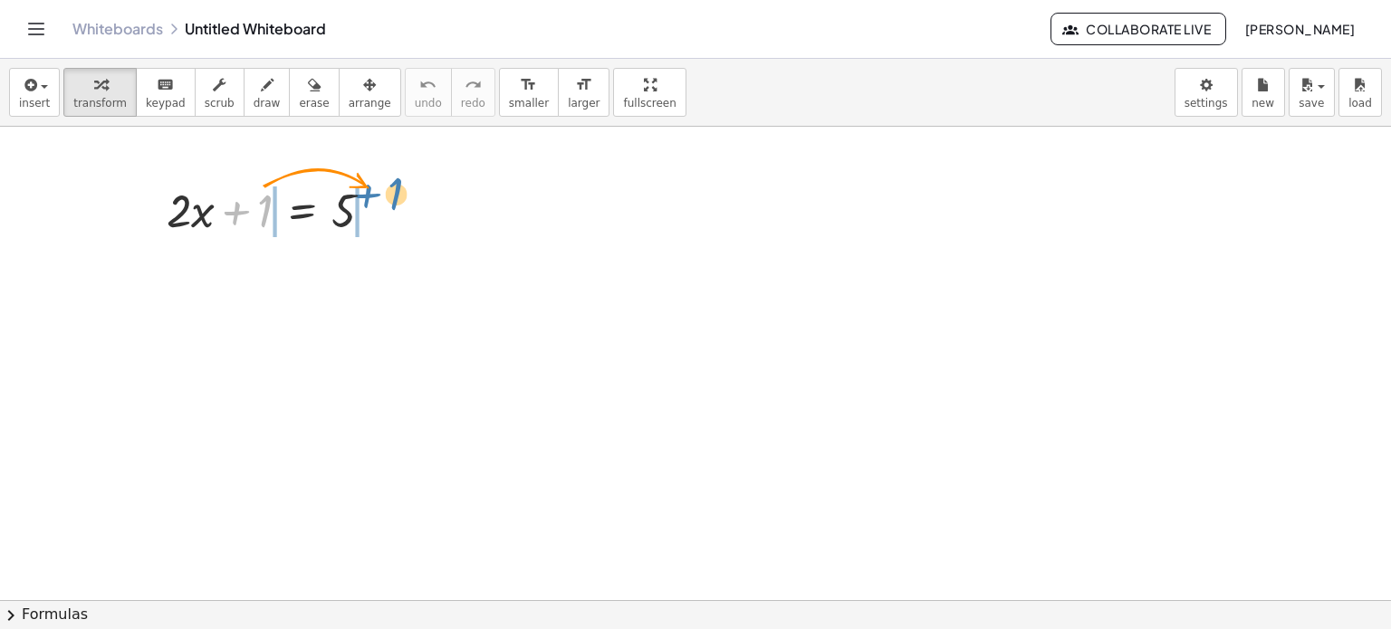
drag, startPoint x: 264, startPoint y: 213, endPoint x: 397, endPoint y: 190, distance: 134.1
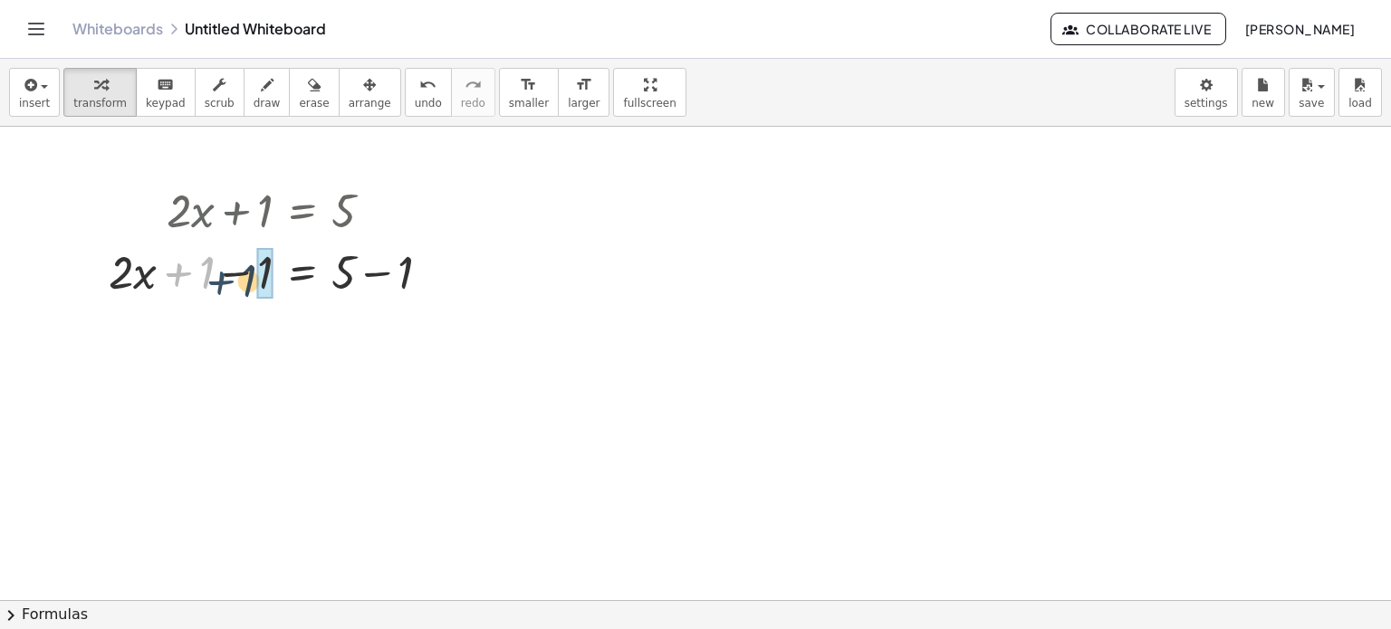
drag, startPoint x: 198, startPoint y: 273, endPoint x: 255, endPoint y: 276, distance: 57.2
click at [255, 276] on div at bounding box center [277, 271] width 355 height 62
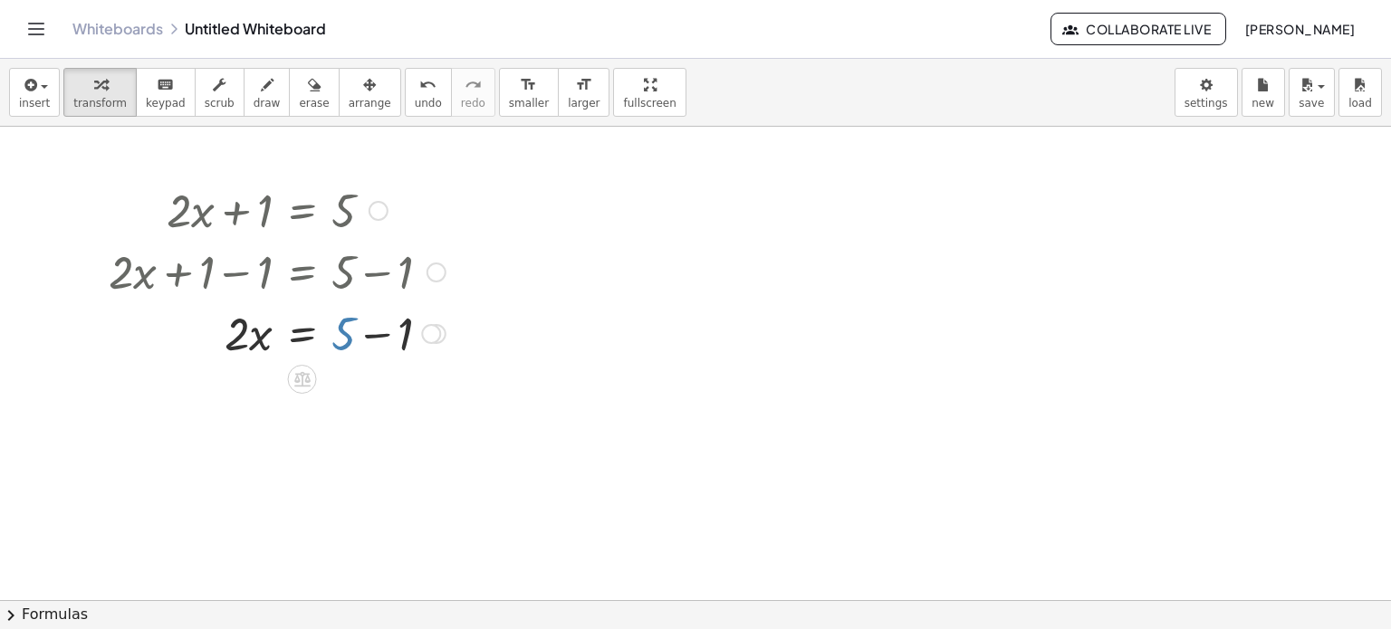
click at [338, 332] on div at bounding box center [277, 333] width 355 height 62
click at [363, 336] on div at bounding box center [277, 333] width 355 height 62
click at [348, 334] on div at bounding box center [306, 333] width 412 height 62
click at [299, 387] on div at bounding box center [277, 394] width 355 height 62
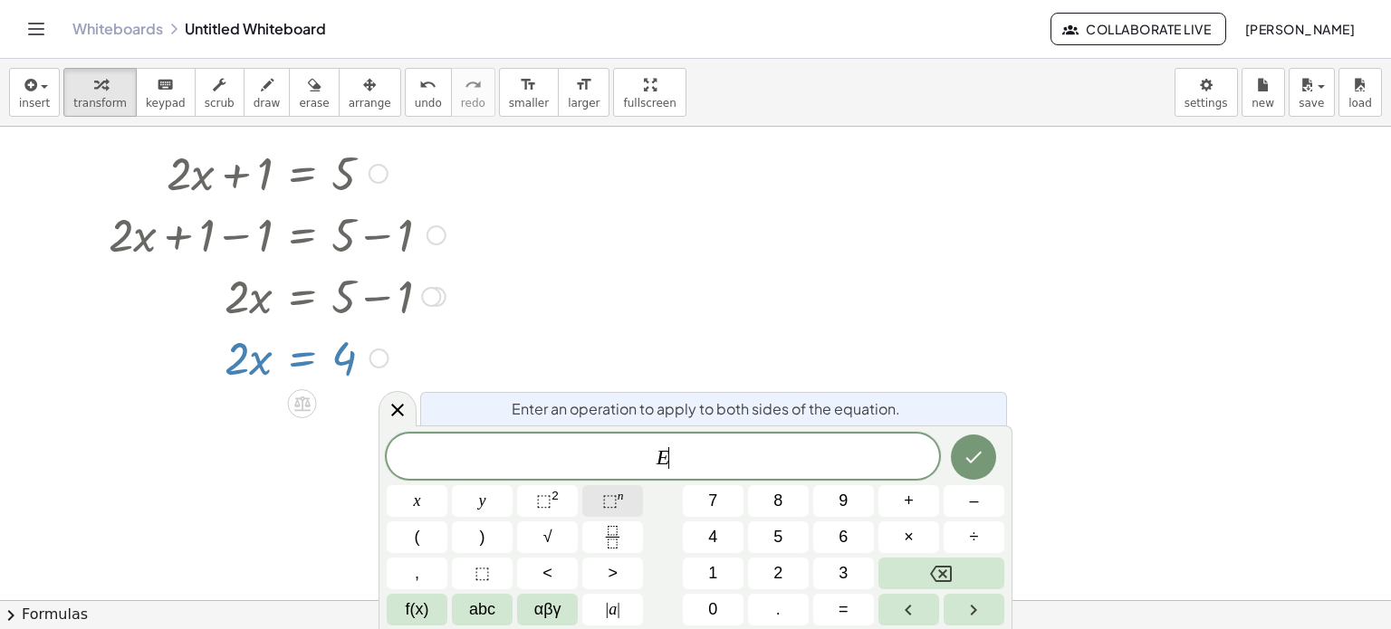
scroll to position [38, 0]
click at [988, 457] on button "Done" at bounding box center [973, 457] width 45 height 45
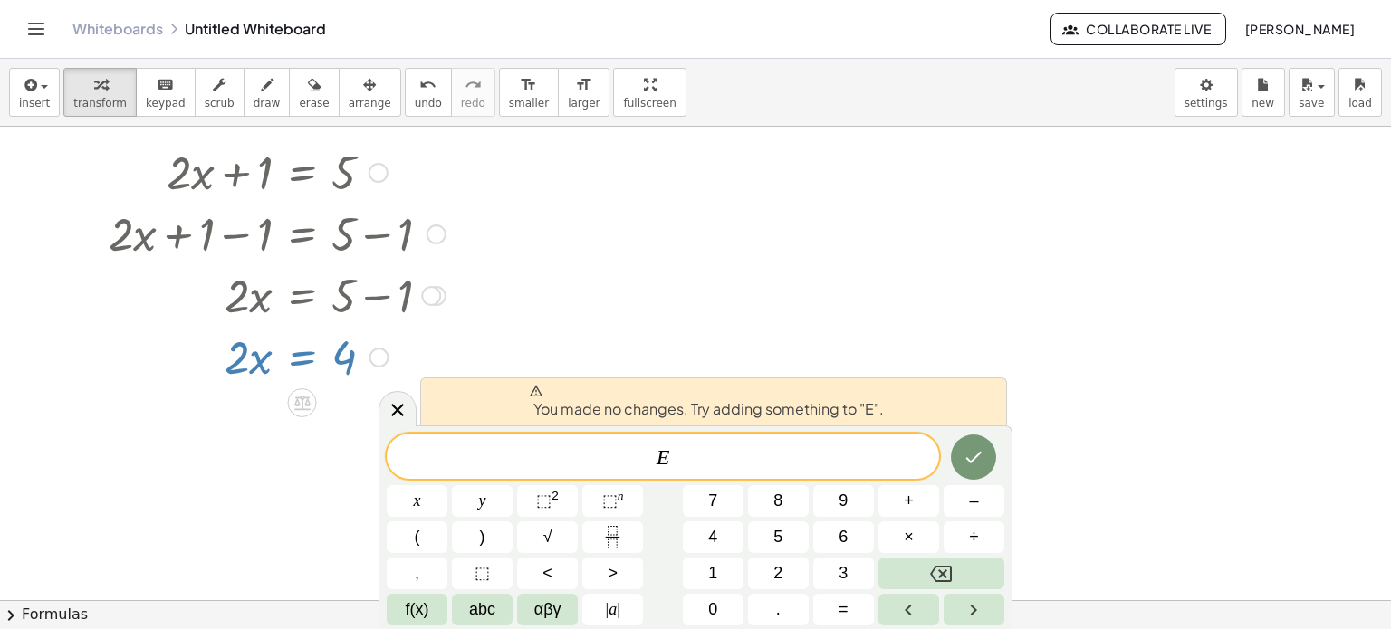
click at [493, 356] on div at bounding box center [695, 563] width 1391 height 949
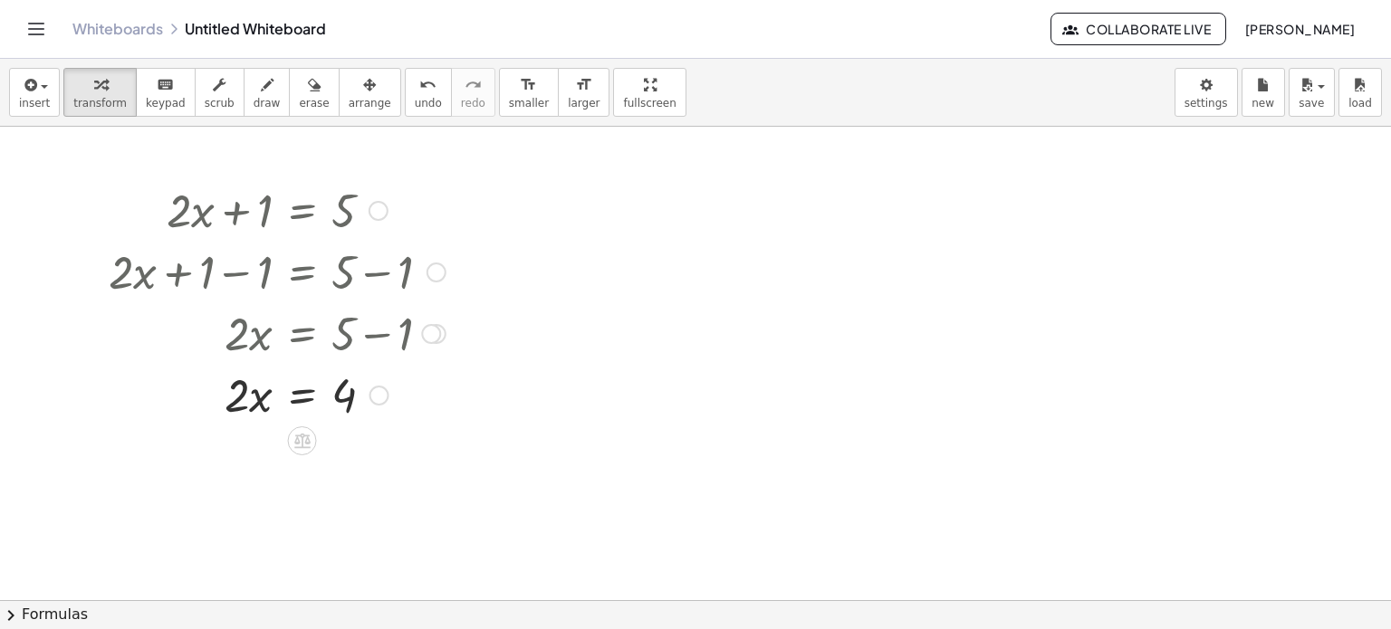
scroll to position [0, 0]
click at [82, 28] on link "Whiteboards" at bounding box center [117, 29] width 91 height 18
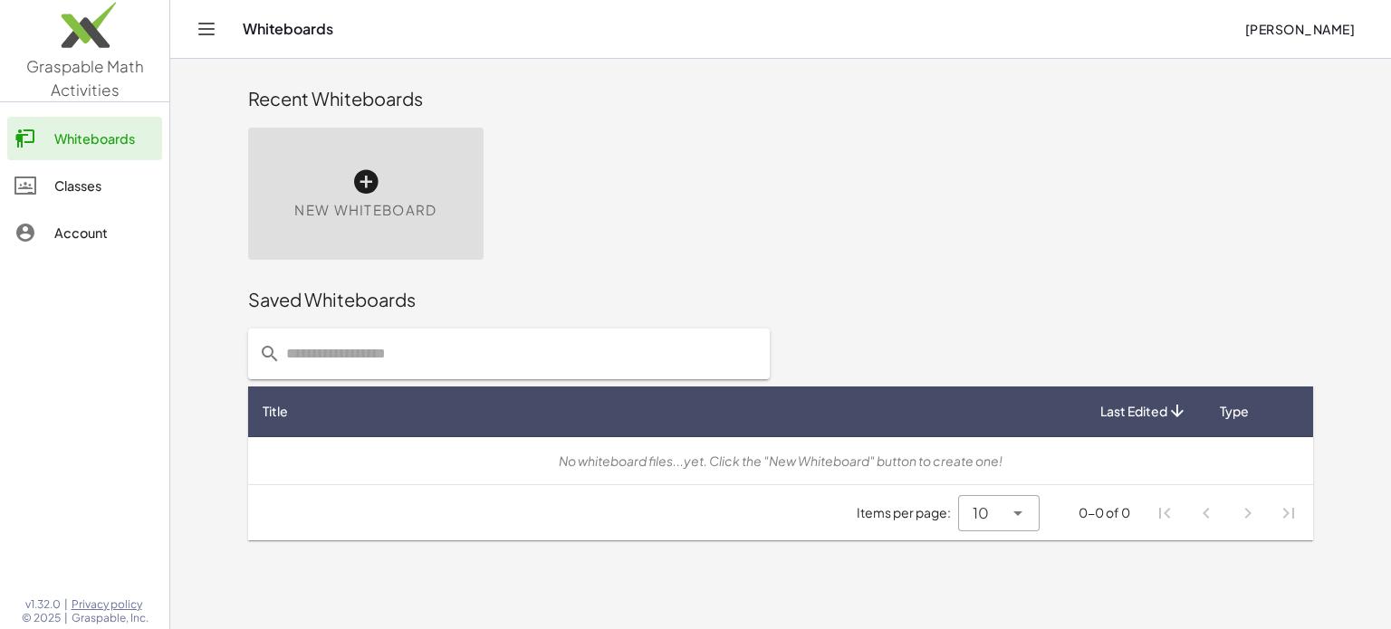
click at [407, 166] on div "New Whiteboard" at bounding box center [365, 194] width 235 height 132
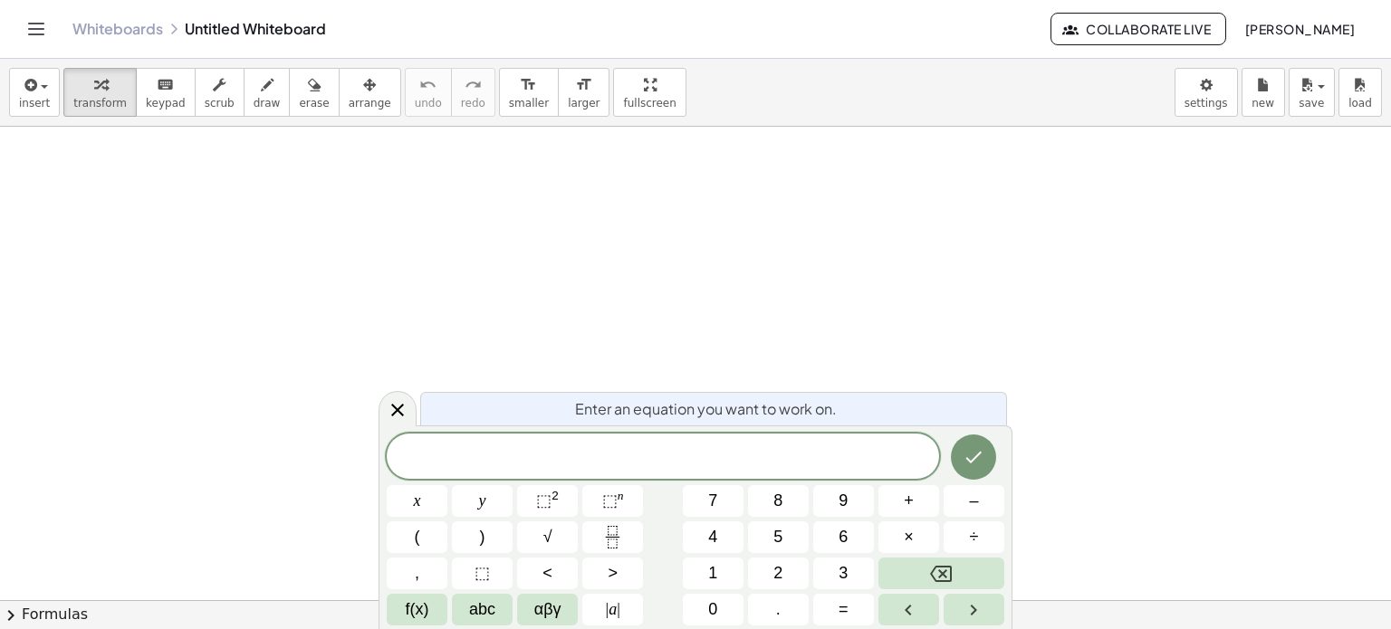
click at [819, 465] on span "​" at bounding box center [663, 457] width 552 height 25
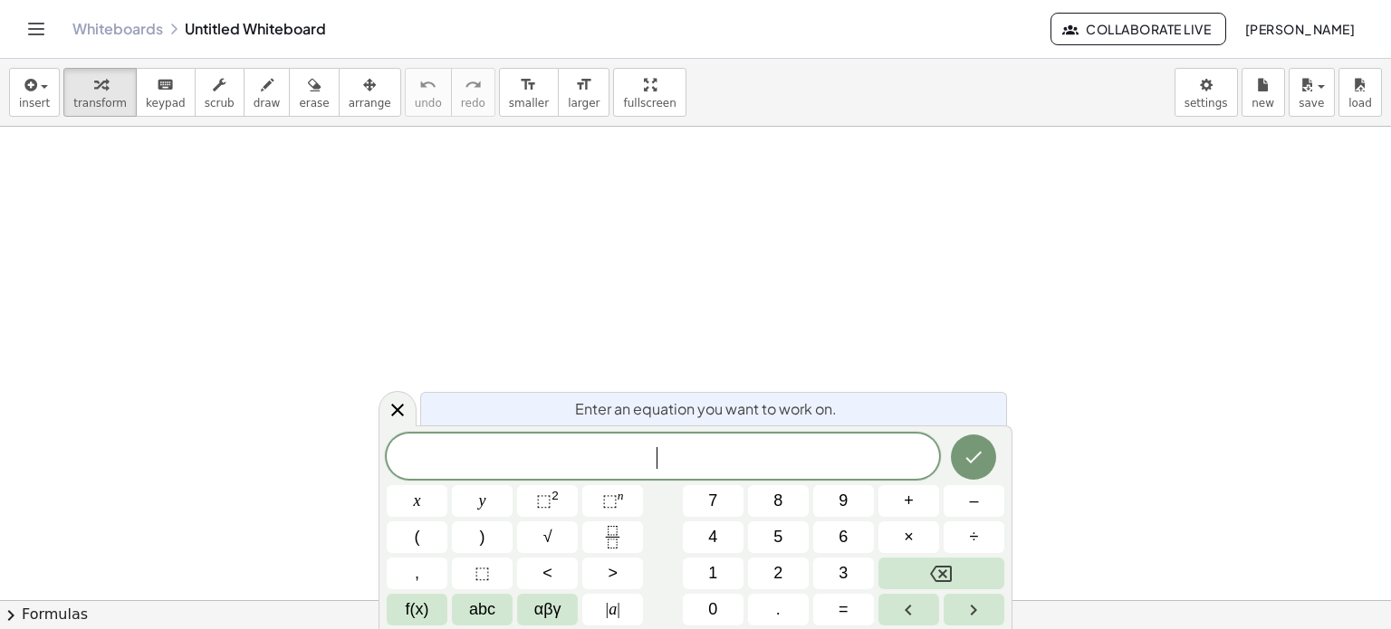
scroll to position [221, 0]
